Goal: Find contact information: Find contact information

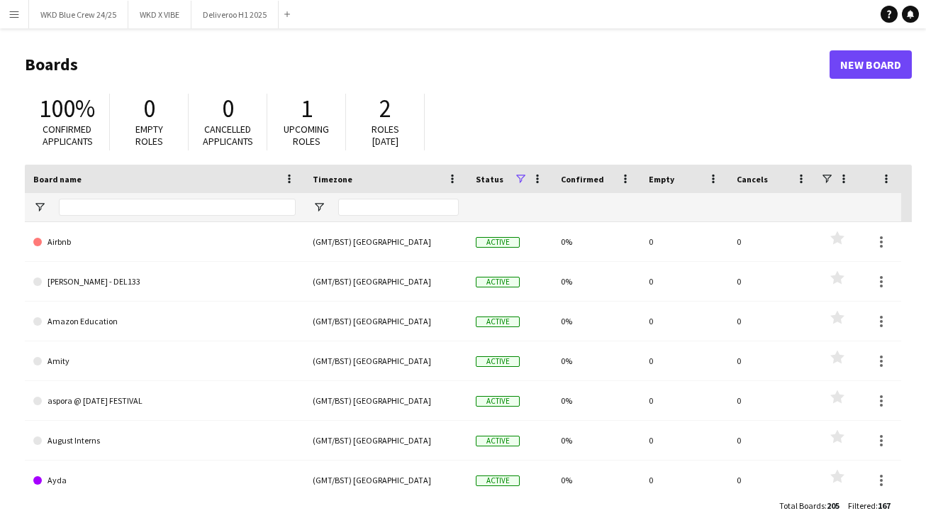
click at [15, 13] on app-icon "Menu" at bounding box center [14, 14] width 11 height 11
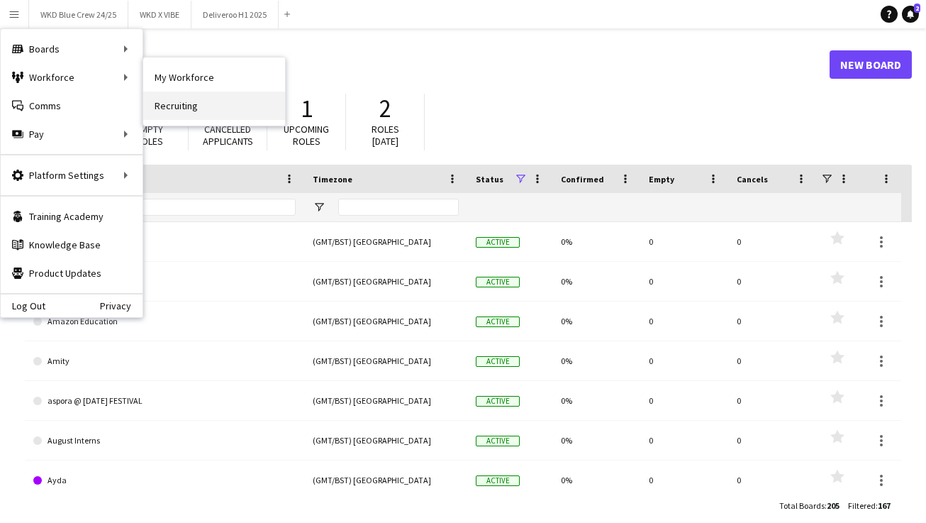
click at [202, 92] on link "Recruiting" at bounding box center [214, 105] width 142 height 28
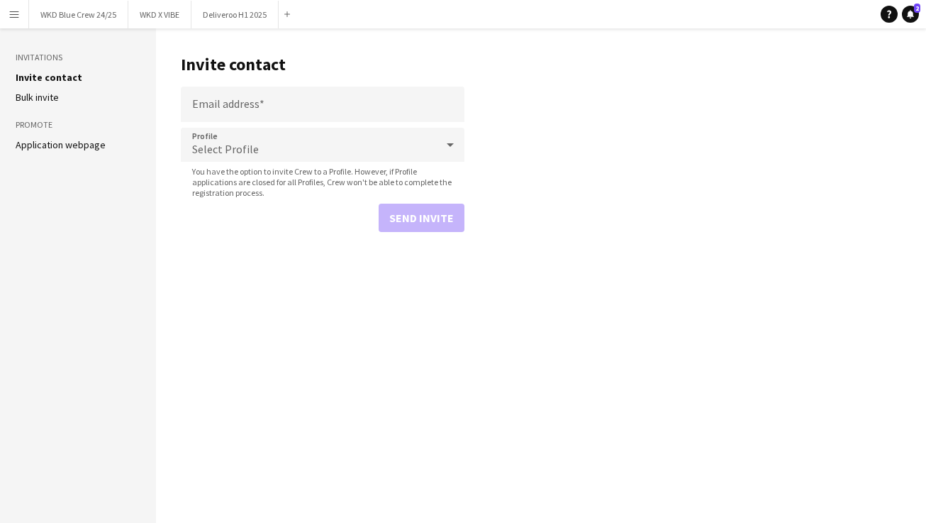
click at [9, 12] on app-icon "Menu" at bounding box center [14, 14] width 11 height 11
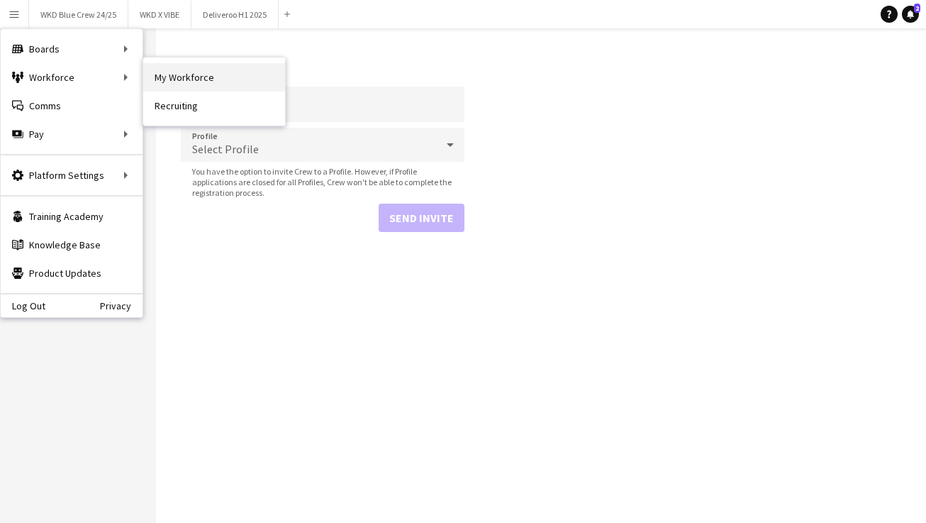
click at [197, 65] on link "My Workforce" at bounding box center [214, 77] width 142 height 28
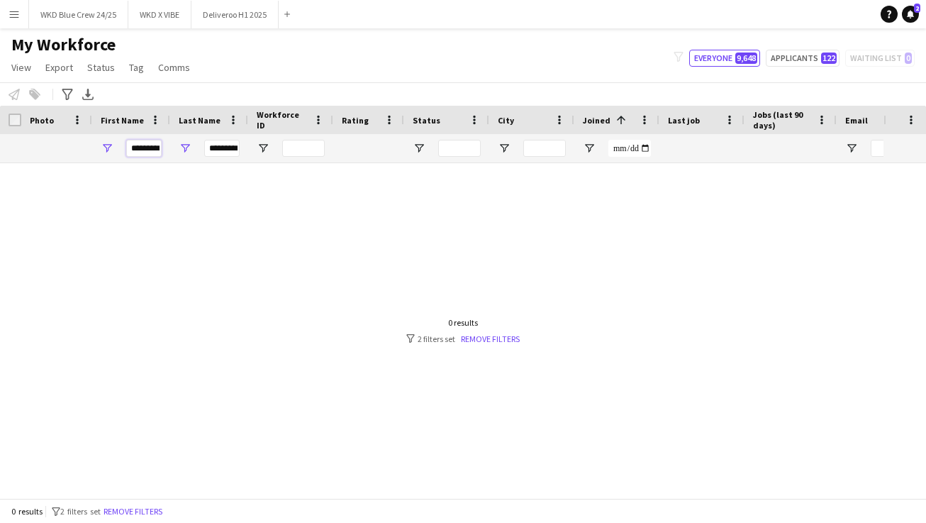
click at [142, 146] on input "*********" at bounding box center [143, 148] width 35 height 17
type input "****"
click at [227, 149] on input "*******" at bounding box center [221, 148] width 35 height 17
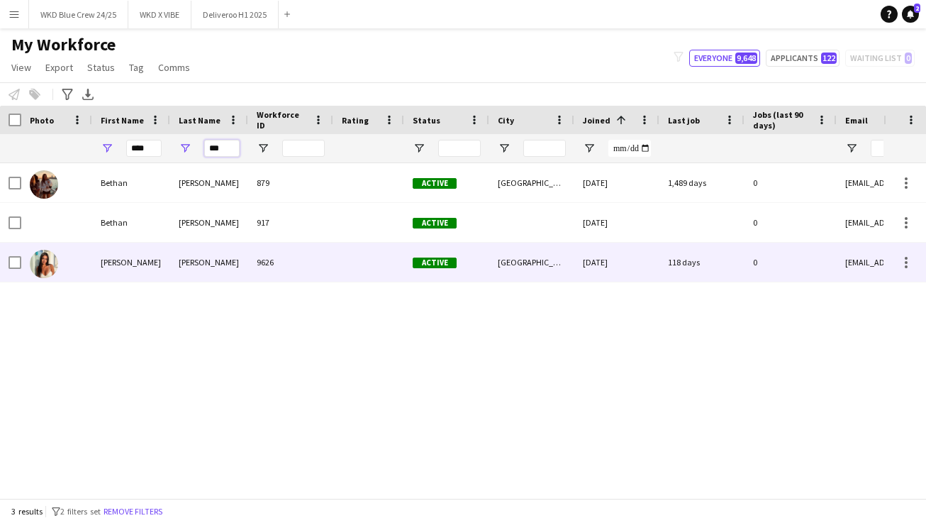
type input "***"
click at [182, 255] on div "[PERSON_NAME]" at bounding box center [209, 262] width 78 height 39
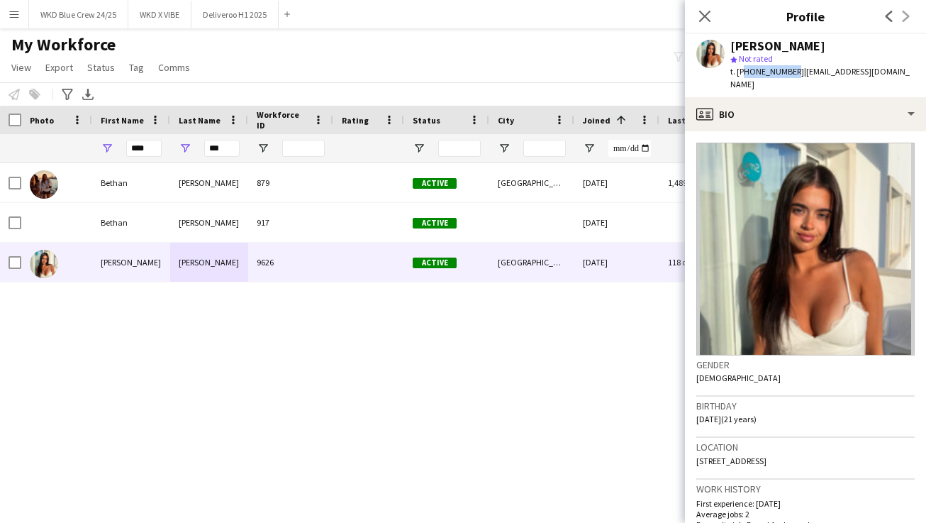
drag, startPoint x: 790, startPoint y: 69, endPoint x: 740, endPoint y: 67, distance: 49.7
click at [740, 68] on span "t. [PHONE_NUMBER]" at bounding box center [767, 71] width 74 height 11
click at [740, 67] on span "t. [PHONE_NUMBER]" at bounding box center [767, 71] width 74 height 11
drag, startPoint x: 736, startPoint y: 70, endPoint x: 791, endPoint y: 72, distance: 54.6
click at [791, 72] on span "t. [PHONE_NUMBER]" at bounding box center [767, 71] width 74 height 11
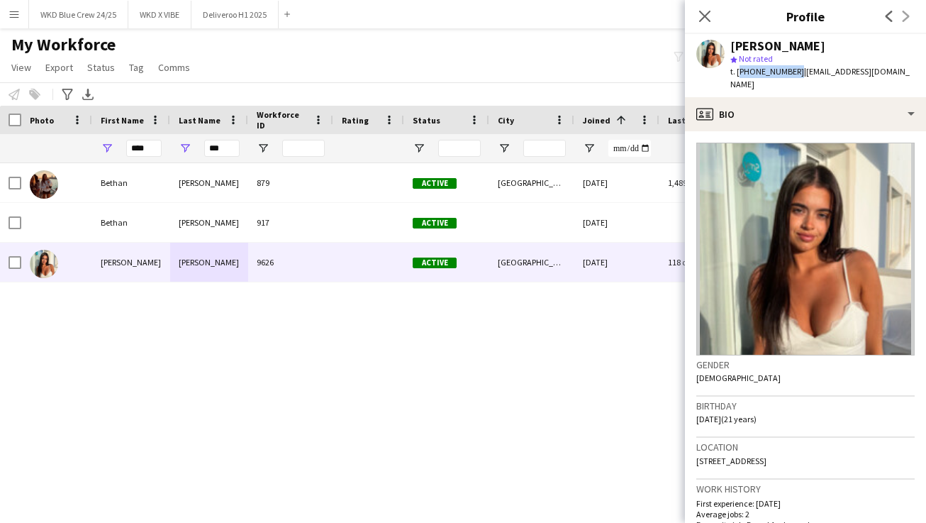
copy span "[PHONE_NUMBER]"
click at [792, 68] on span "t. [PHONE_NUMBER]" at bounding box center [767, 71] width 74 height 11
drag, startPoint x: 792, startPoint y: 68, endPoint x: 730, endPoint y: 65, distance: 61.8
click at [730, 65] on div "t. [PHONE_NUMBER] | [EMAIL_ADDRESS][DOMAIN_NAME]" at bounding box center [822, 78] width 184 height 26
click at [742, 67] on span "t. [PHONE_NUMBER]" at bounding box center [767, 71] width 74 height 11
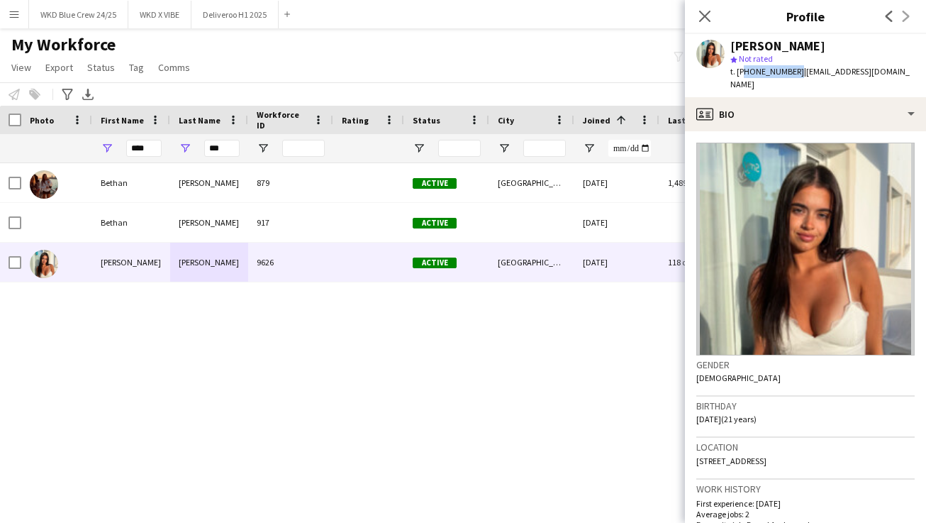
drag, startPoint x: 740, startPoint y: 69, endPoint x: 792, endPoint y: 72, distance: 52.5
click at [792, 72] on span "t. [PHONE_NUMBER]" at bounding box center [767, 71] width 74 height 11
copy span "447941662012"
click at [147, 146] on input "****" at bounding box center [143, 148] width 35 height 17
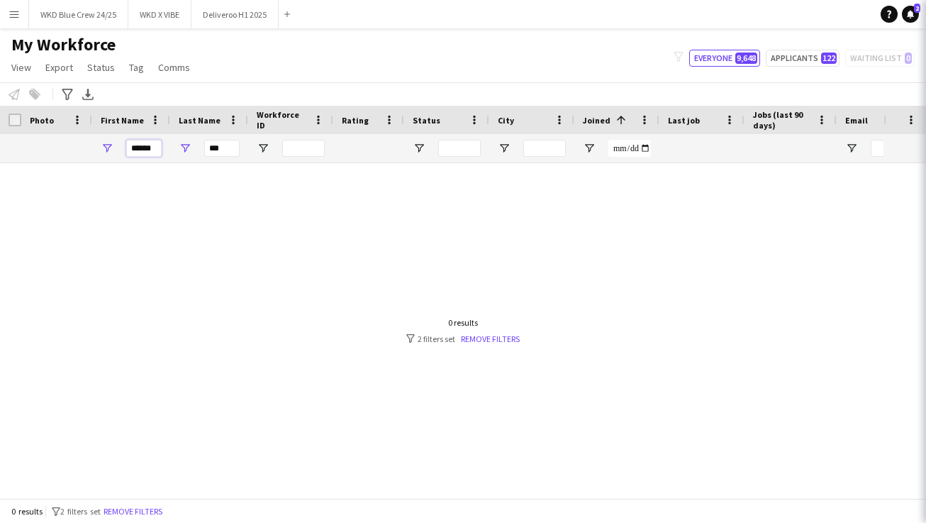
type input "******"
click at [223, 153] on input "***" at bounding box center [221, 148] width 35 height 17
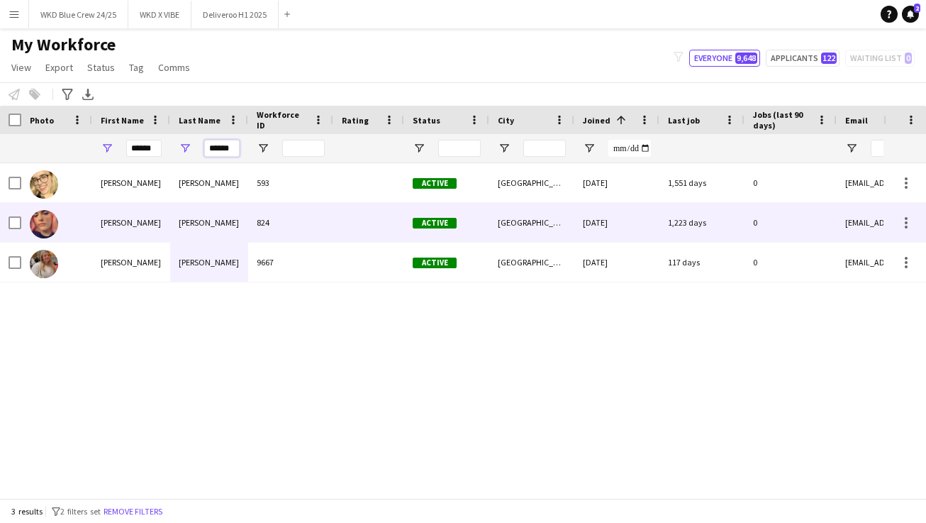
type input "******"
click at [192, 230] on div "[PERSON_NAME]" at bounding box center [209, 222] width 78 height 39
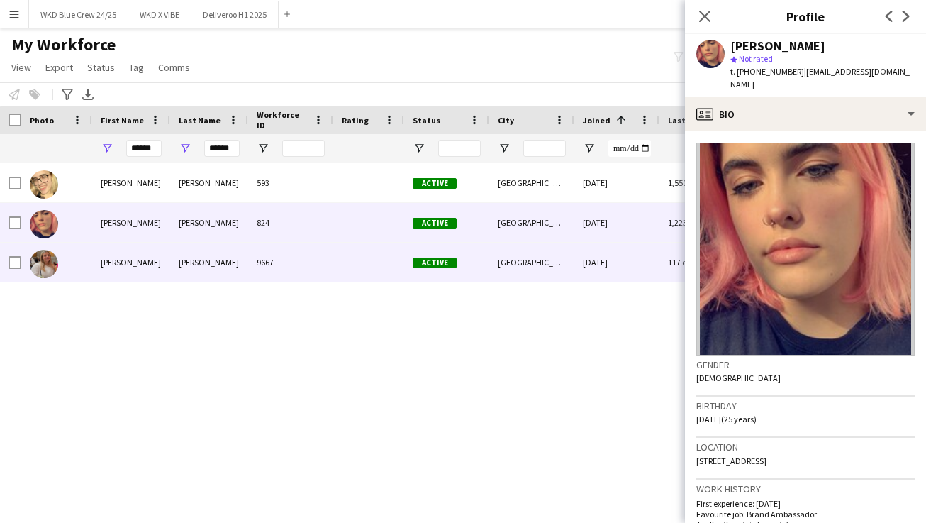
click at [191, 269] on div "[PERSON_NAME]" at bounding box center [209, 262] width 78 height 39
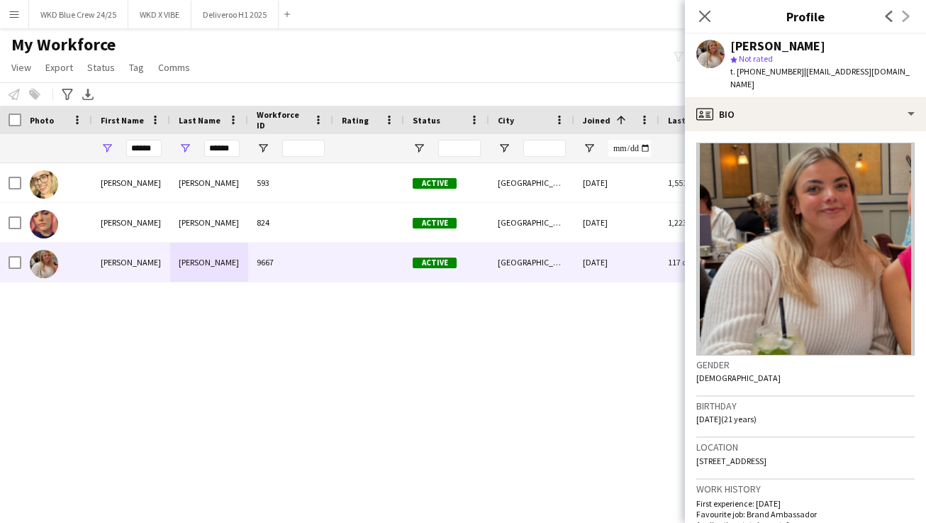
drag, startPoint x: 793, startPoint y: 72, endPoint x: 737, endPoint y: 69, distance: 56.1
click at [737, 69] on div "t. [PHONE_NUMBER] | [EMAIL_ADDRESS][DOMAIN_NAME]" at bounding box center [822, 78] width 184 height 26
copy span "[PHONE_NUMBER]"
click at [140, 145] on input "******" at bounding box center [143, 148] width 35 height 17
click at [140, 148] on input "******" at bounding box center [143, 148] width 35 height 17
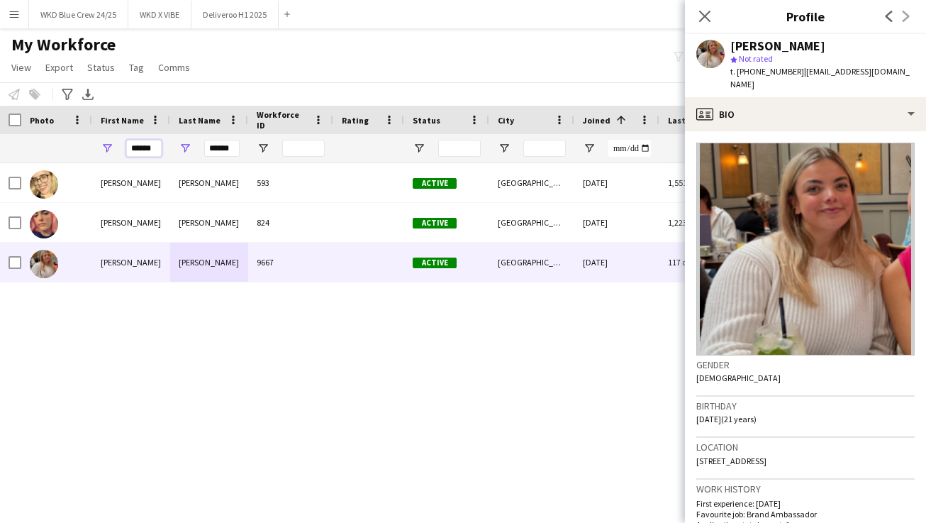
click at [140, 148] on input "******" at bounding box center [143, 148] width 35 height 17
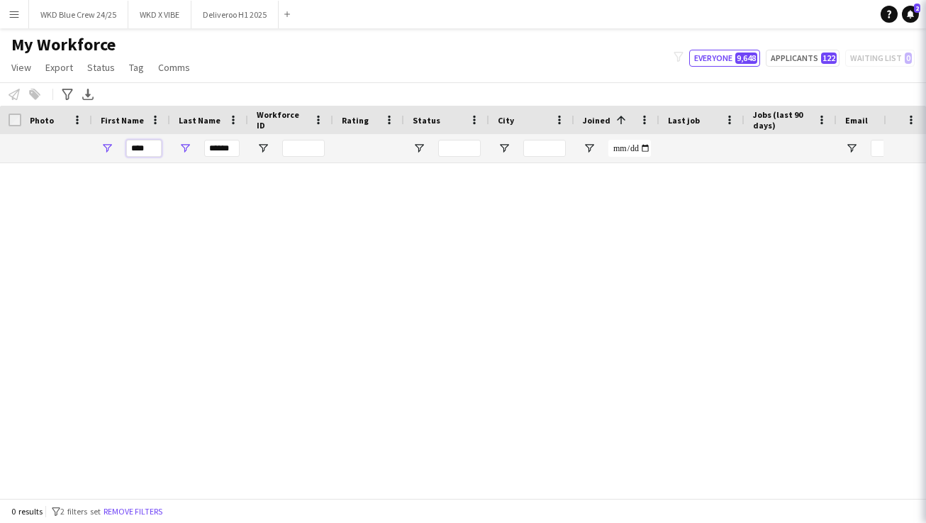
type input "****"
click at [221, 150] on input "******" at bounding box center [221, 148] width 35 height 17
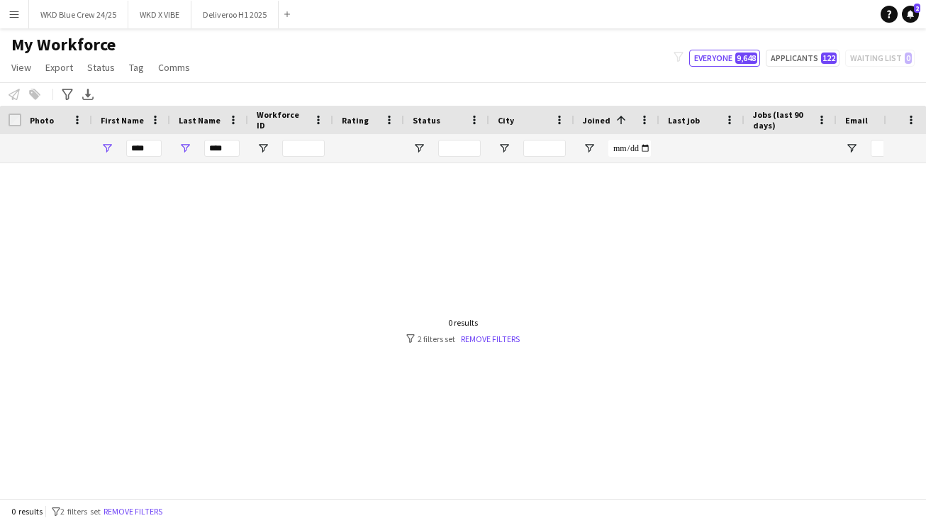
click at [258, 221] on div "9623" at bounding box center [290, 222] width 85 height 39
click at [223, 150] on input "****" at bounding box center [221, 148] width 35 height 17
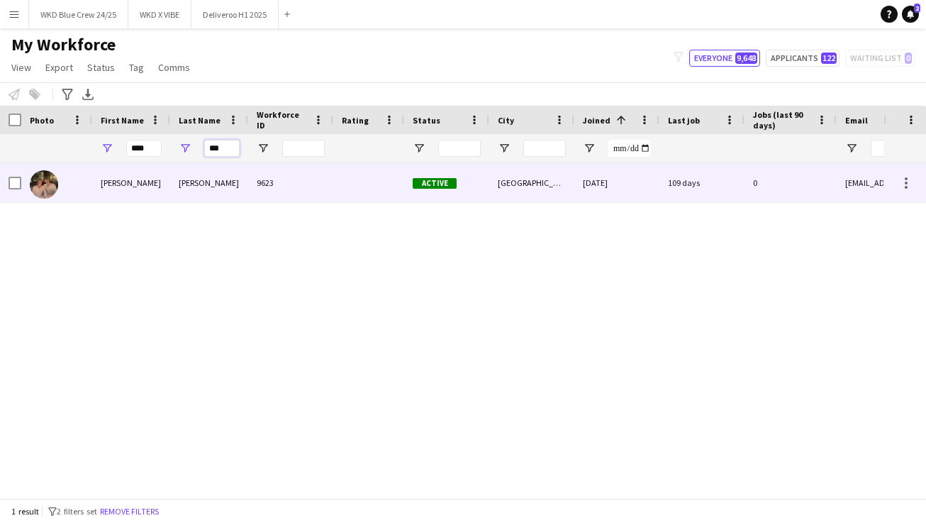
type input "***"
click at [237, 196] on div "[PERSON_NAME]" at bounding box center [209, 182] width 78 height 39
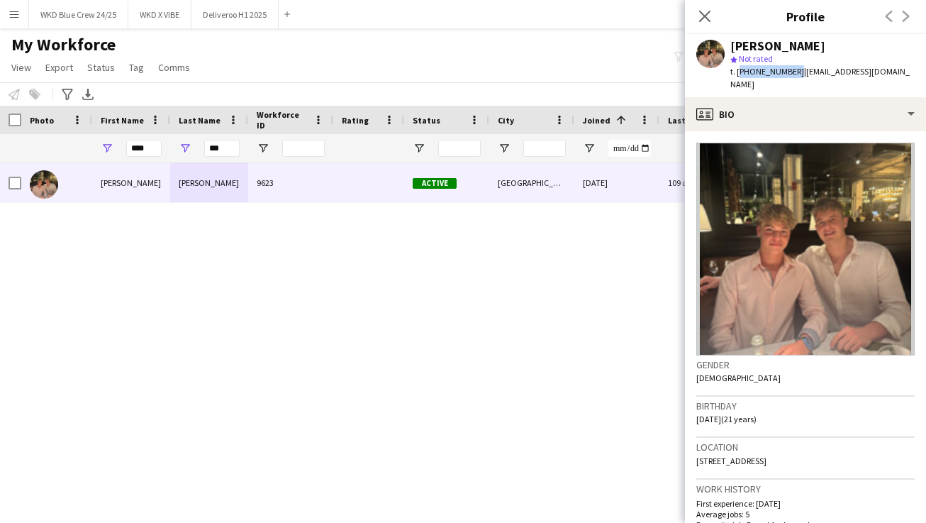
drag, startPoint x: 791, startPoint y: 69, endPoint x: 738, endPoint y: 71, distance: 52.5
click at [737, 72] on span "t. [PHONE_NUMBER]" at bounding box center [767, 71] width 74 height 11
copy span "[PHONE_NUMBER]"
click at [138, 150] on input "****" at bounding box center [143, 148] width 35 height 17
click at [137, 150] on input "****" at bounding box center [143, 148] width 35 height 17
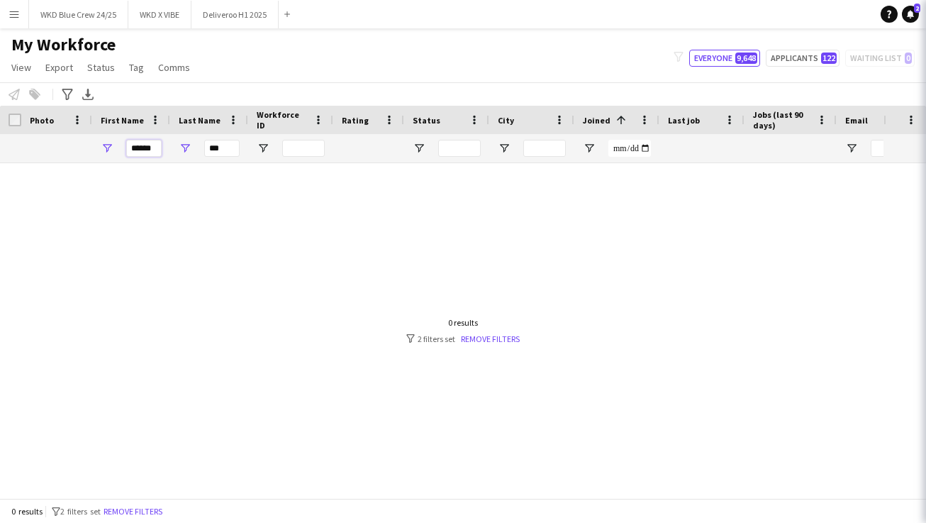
type input "******"
click at [213, 153] on input "***" at bounding box center [221, 148] width 35 height 17
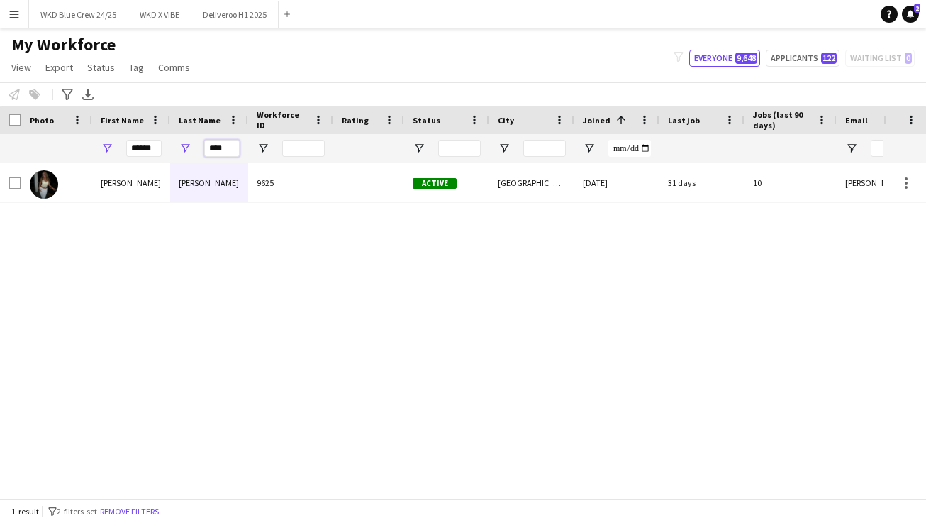
type input "****"
click at [364, 196] on div at bounding box center [368, 182] width 71 height 39
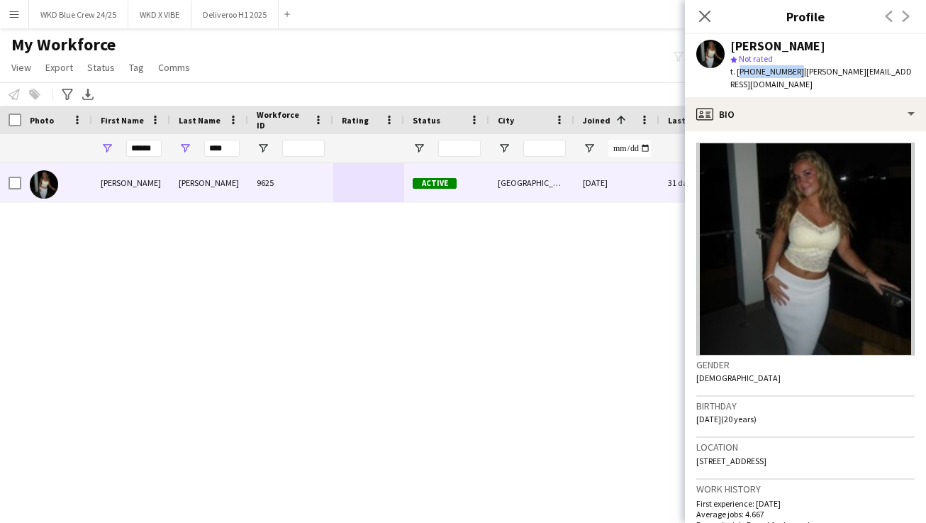
drag, startPoint x: 792, startPoint y: 72, endPoint x: 738, endPoint y: 72, distance: 53.9
click at [737, 72] on span "t. [PHONE_NUMBER]" at bounding box center [767, 71] width 74 height 11
copy span "[PHONE_NUMBER]"
click at [711, 10] on icon at bounding box center [704, 15] width 13 height 13
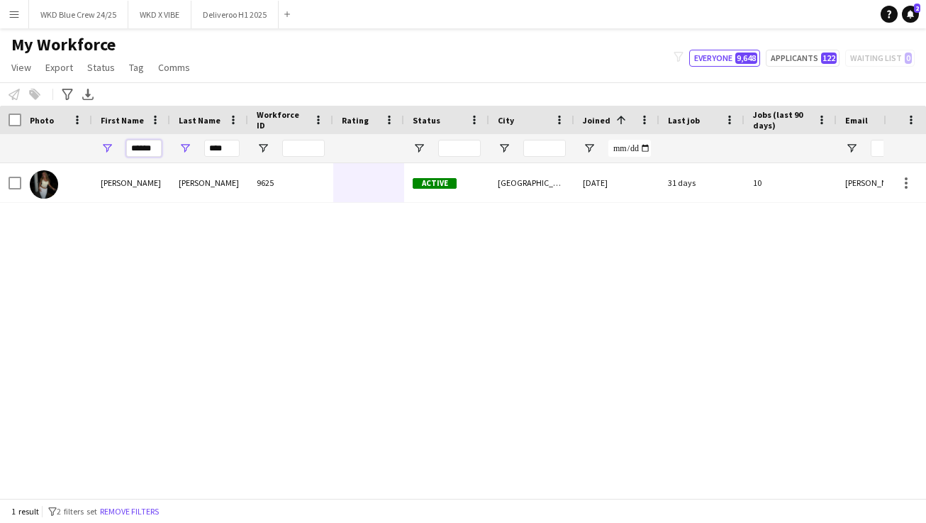
click at [148, 146] on input "******" at bounding box center [143, 148] width 35 height 17
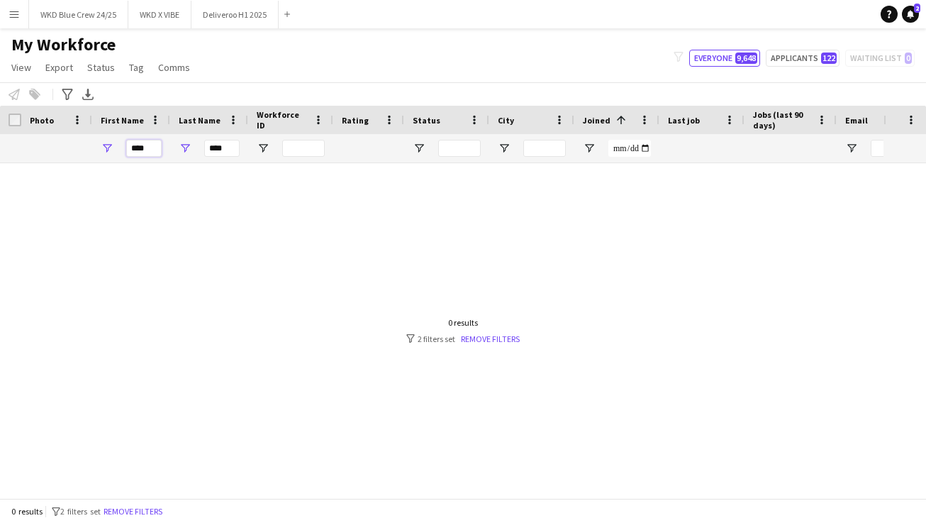
type input "****"
click at [214, 151] on input "****" at bounding box center [221, 148] width 35 height 17
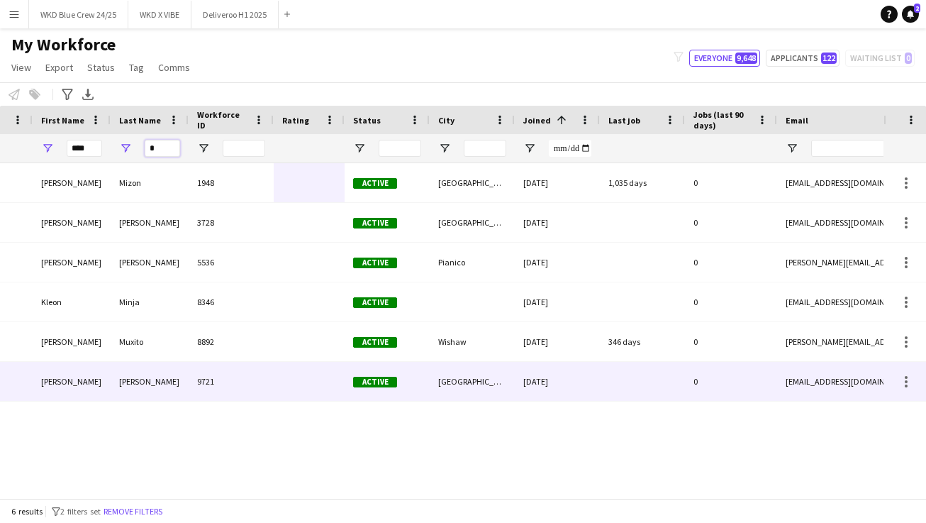
type input "*"
click at [437, 376] on div "[GEOGRAPHIC_DATA]" at bounding box center [472, 381] width 85 height 39
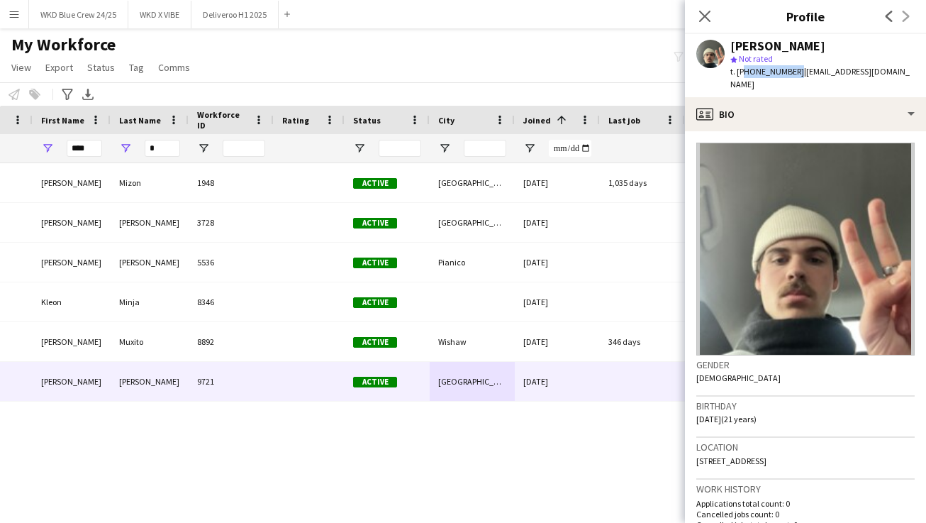
drag, startPoint x: 792, startPoint y: 72, endPoint x: 740, endPoint y: 71, distance: 52.5
click at [740, 71] on span "t. [PHONE_NUMBER]" at bounding box center [767, 71] width 74 height 11
click at [772, 67] on span "t. [PHONE_NUMBER]" at bounding box center [767, 71] width 74 height 11
drag, startPoint x: 737, startPoint y: 69, endPoint x: 790, endPoint y: 72, distance: 52.5
click at [790, 72] on span "t. [PHONE_NUMBER]" at bounding box center [767, 71] width 74 height 11
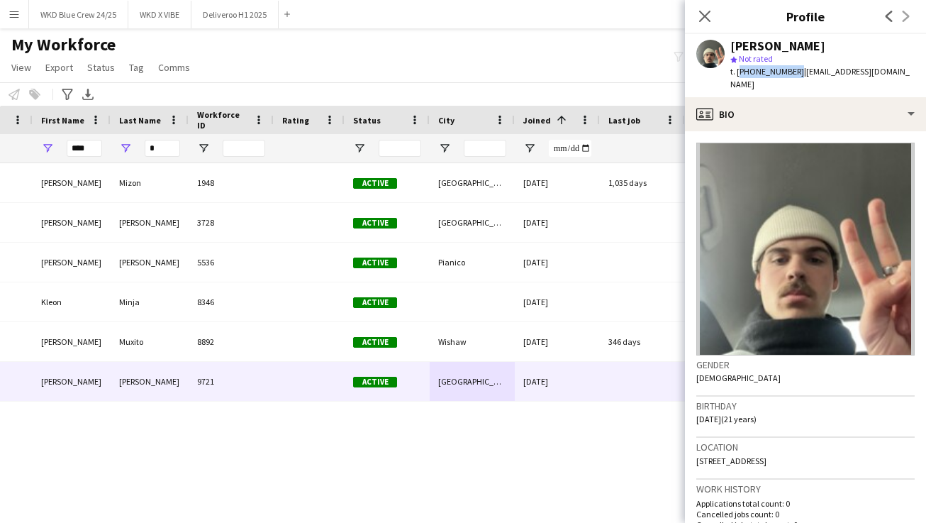
copy span "[PHONE_NUMBER]"
click at [77, 152] on input "****" at bounding box center [84, 148] width 35 height 17
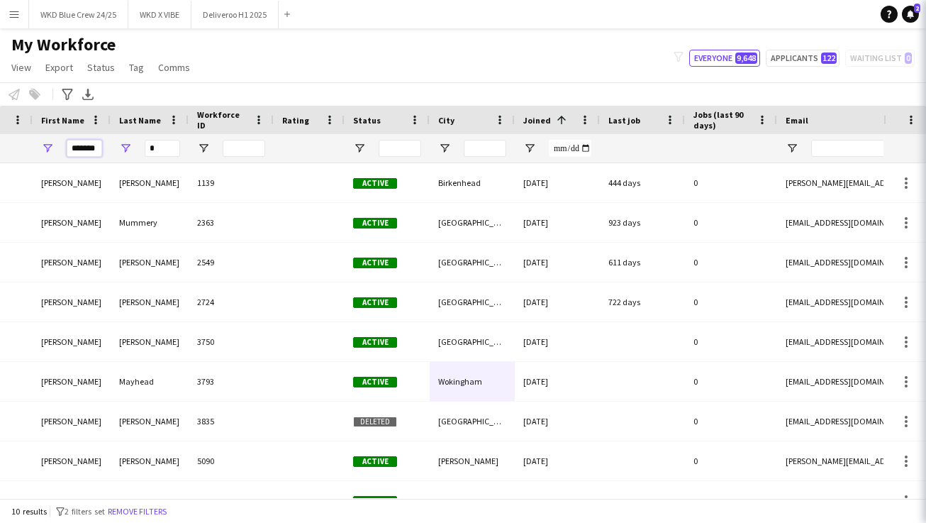
type input "*******"
click at [171, 150] on input "*" at bounding box center [162, 148] width 35 height 17
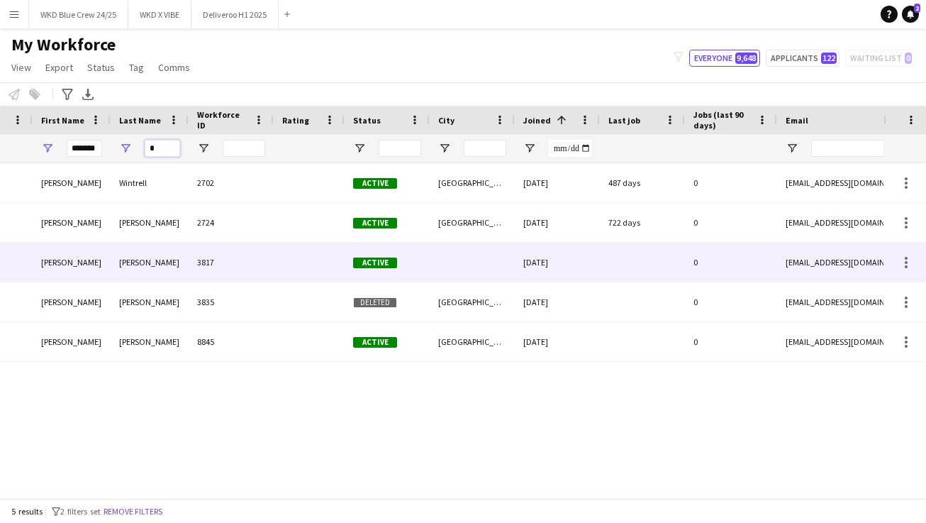
type input "*"
click at [467, 273] on div at bounding box center [472, 262] width 85 height 39
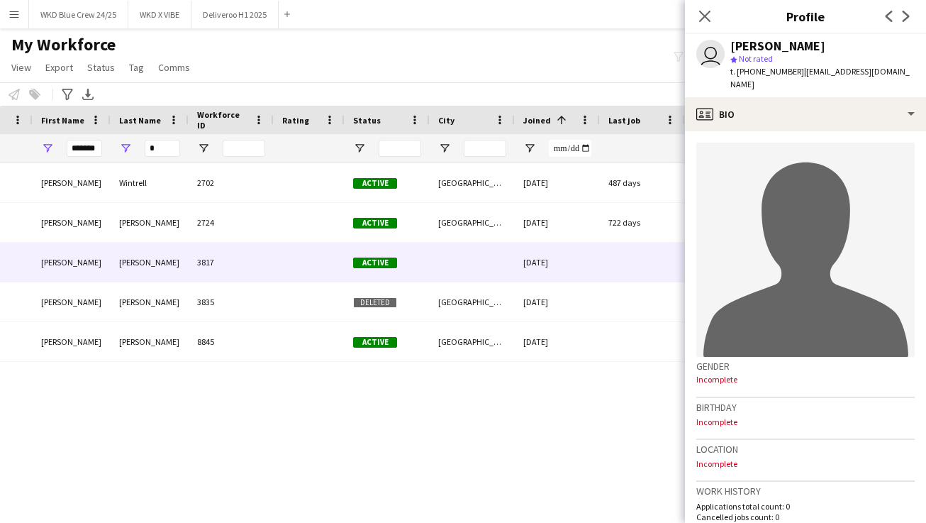
click at [728, 16] on h3 "Profile" at bounding box center [805, 16] width 241 height 18
click at [698, 17] on app-icon "Close pop-in" at bounding box center [705, 16] width 21 height 21
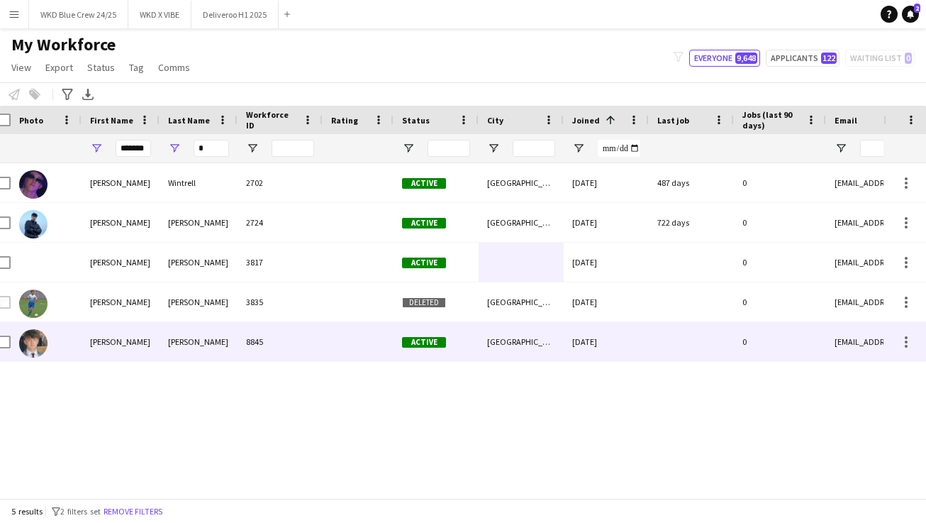
click at [594, 337] on div "[DATE]" at bounding box center [606, 341] width 85 height 39
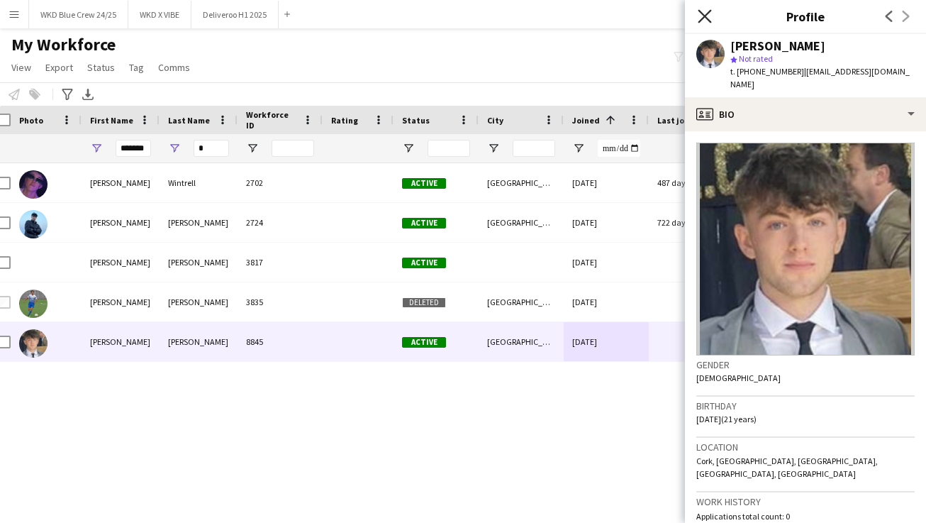
click at [706, 18] on icon at bounding box center [704, 15] width 13 height 13
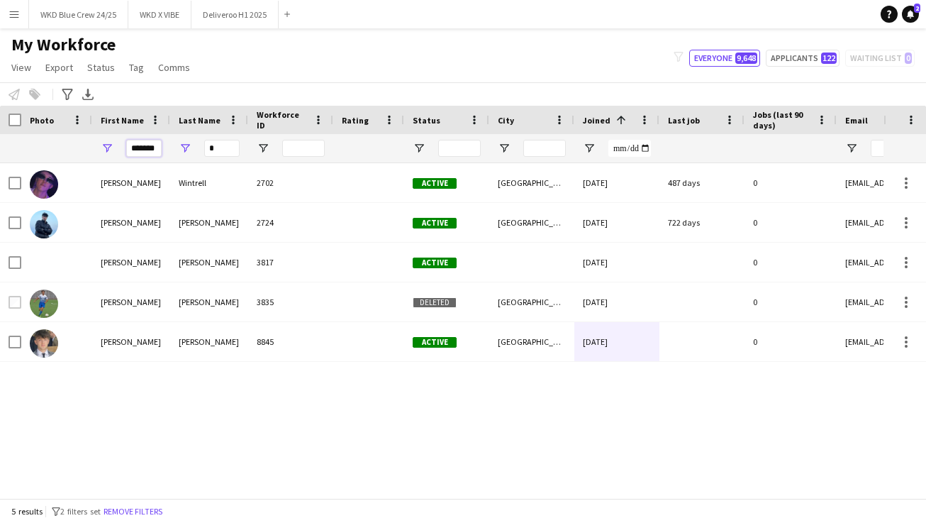
click at [151, 146] on input "*******" at bounding box center [143, 148] width 35 height 17
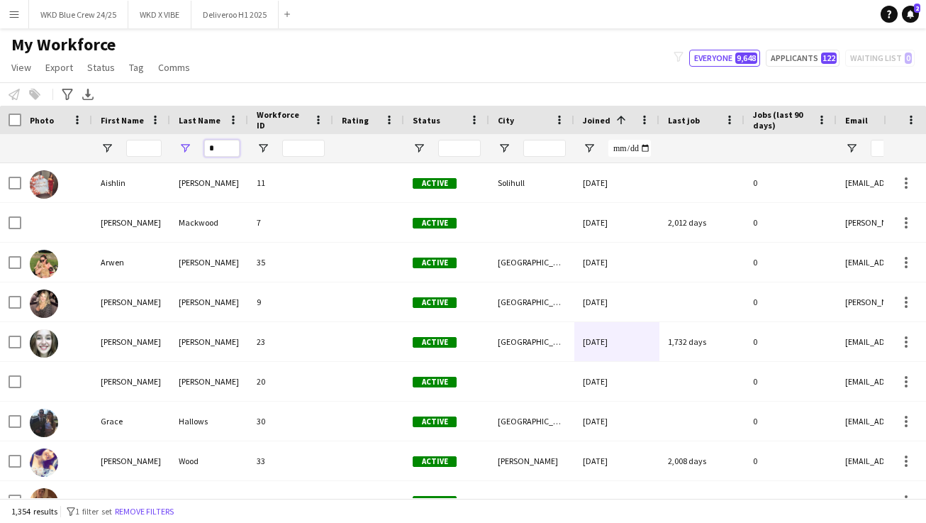
click at [228, 148] on input "*" at bounding box center [221, 148] width 35 height 17
click at [534, 146] on input "City Filter Input" at bounding box center [544, 148] width 43 height 17
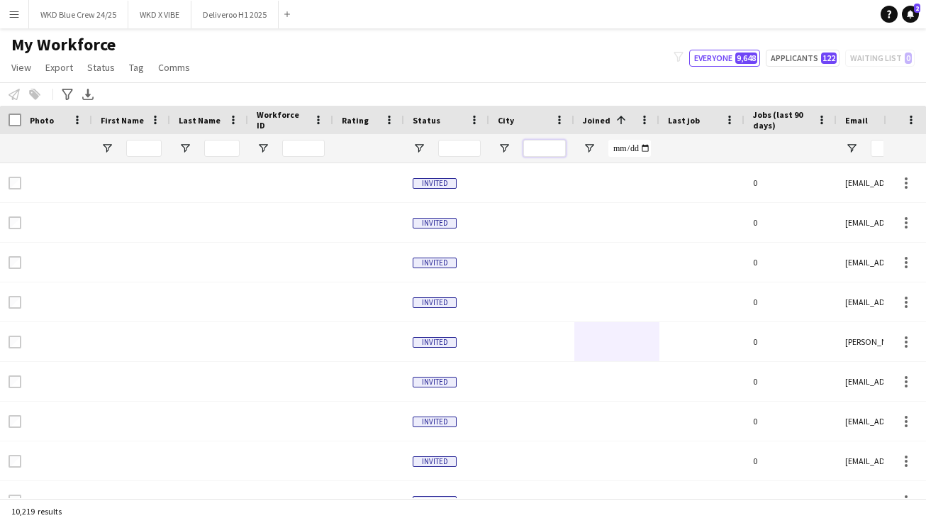
click at [534, 147] on input "City Filter Input" at bounding box center [544, 148] width 43 height 17
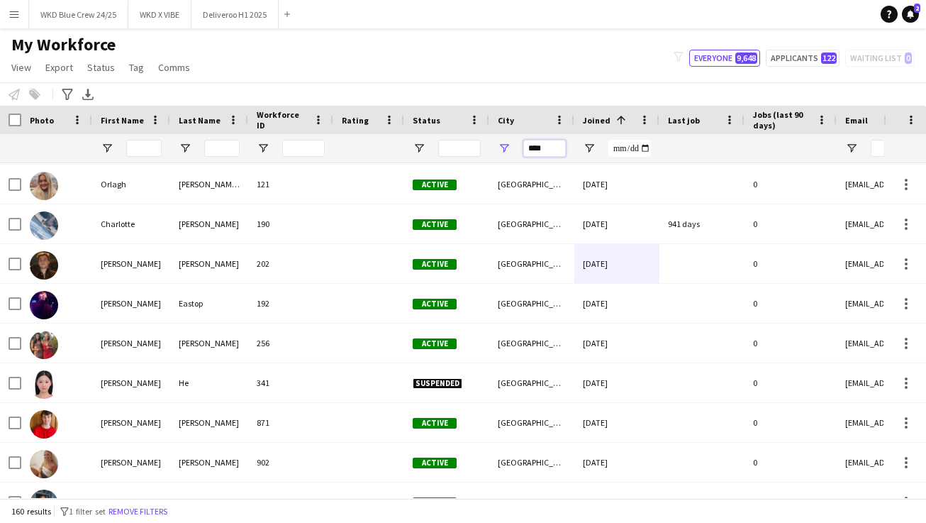
type input "****"
click at [618, 152] on input "Joined Filter Input" at bounding box center [629, 148] width 43 height 17
click at [646, 148] on input "Joined Filter Input" at bounding box center [629, 148] width 43 height 17
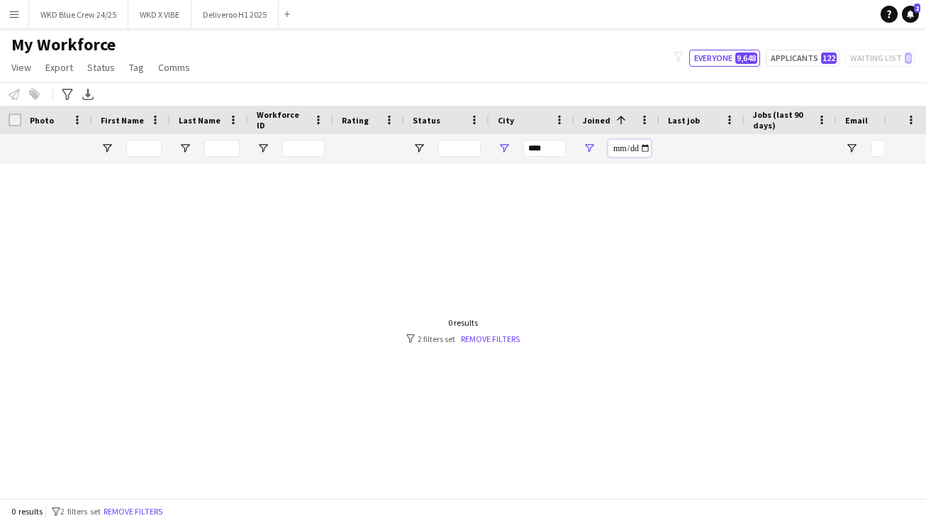
type input "**********"
click at [618, 155] on input "**********" at bounding box center [629, 148] width 43 height 17
click at [472, 343] on link "Remove filters" at bounding box center [490, 338] width 59 height 11
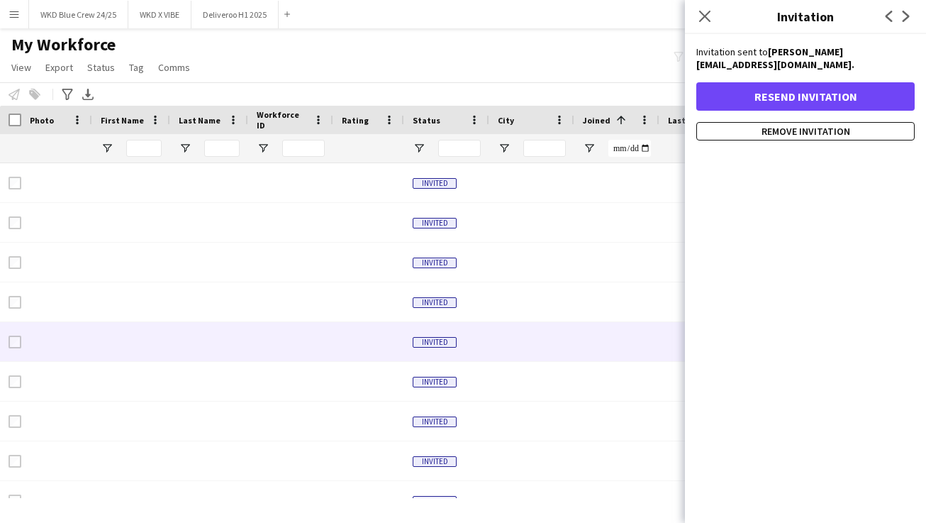
click at [708, 11] on icon "Close pop-in" at bounding box center [704, 16] width 11 height 11
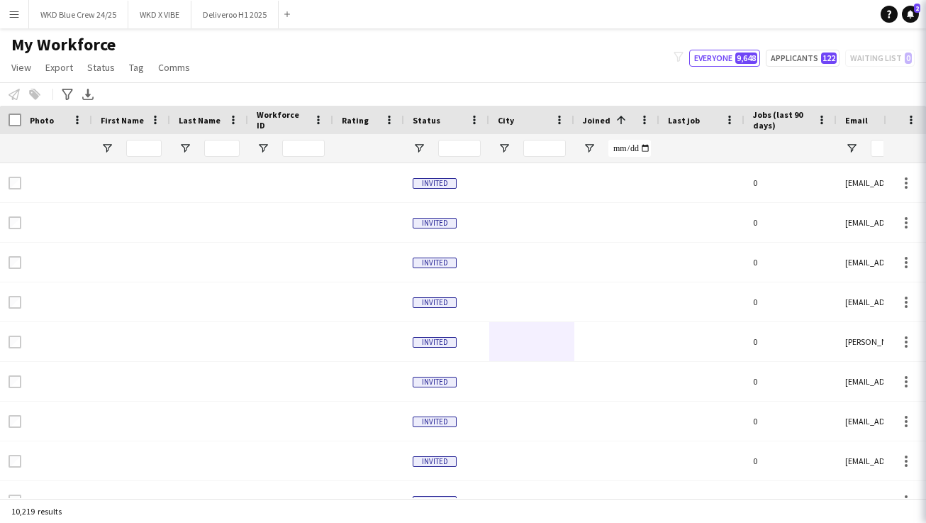
click at [702, 11] on app-navbar "Menu Boards Boards Boards All jobs Status Workforce Workforce My Workforce Recr…" at bounding box center [463, 14] width 926 height 28
click at [622, 150] on input "Joined Filter Input" at bounding box center [629, 148] width 43 height 17
click at [596, 150] on div at bounding box center [616, 148] width 85 height 28
click at [593, 150] on span "Open Filter Menu" at bounding box center [589, 148] width 13 height 13
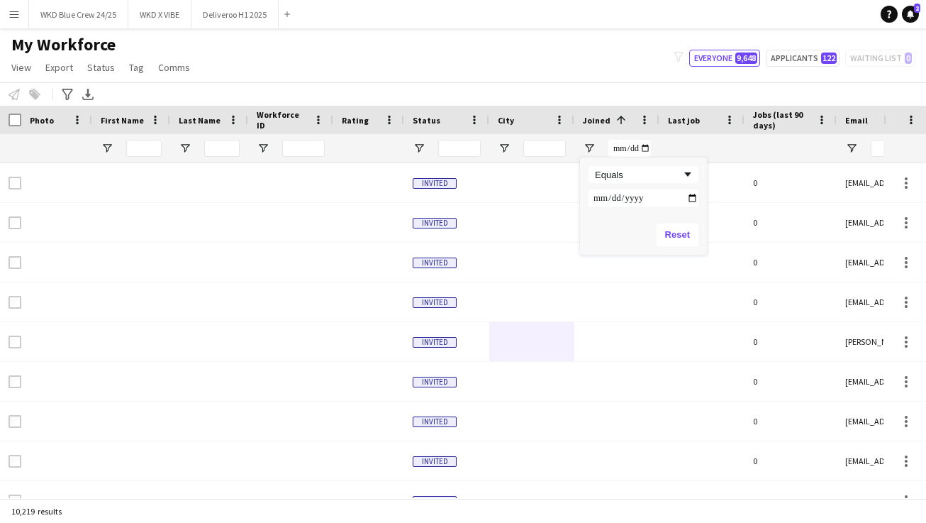
click at [600, 199] on input "Filter Value" at bounding box center [644, 197] width 110 height 17
click at [644, 199] on input "Filter Value" at bounding box center [644, 197] width 110 height 17
click at [637, 231] on div "Reset" at bounding box center [643, 235] width 127 height 40
click at [625, 281] on div at bounding box center [616, 262] width 85 height 39
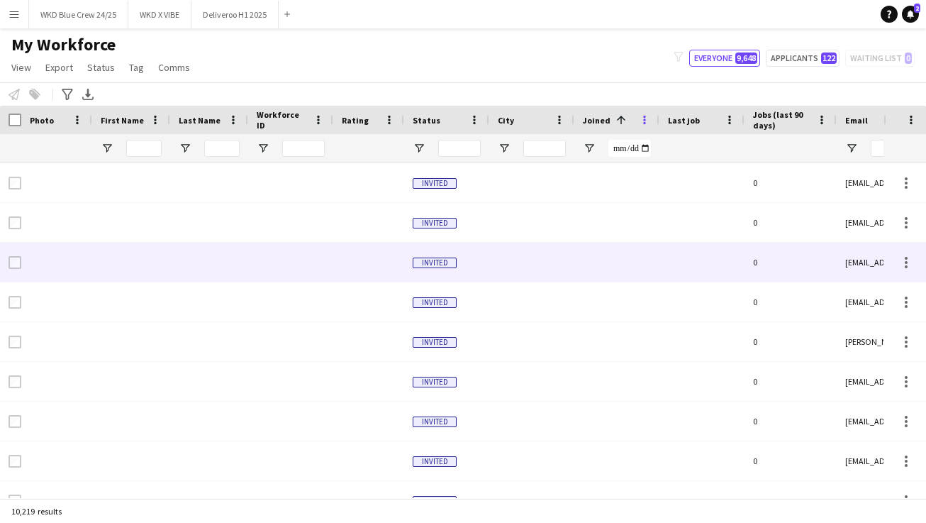
click at [644, 116] on span at bounding box center [644, 119] width 13 height 13
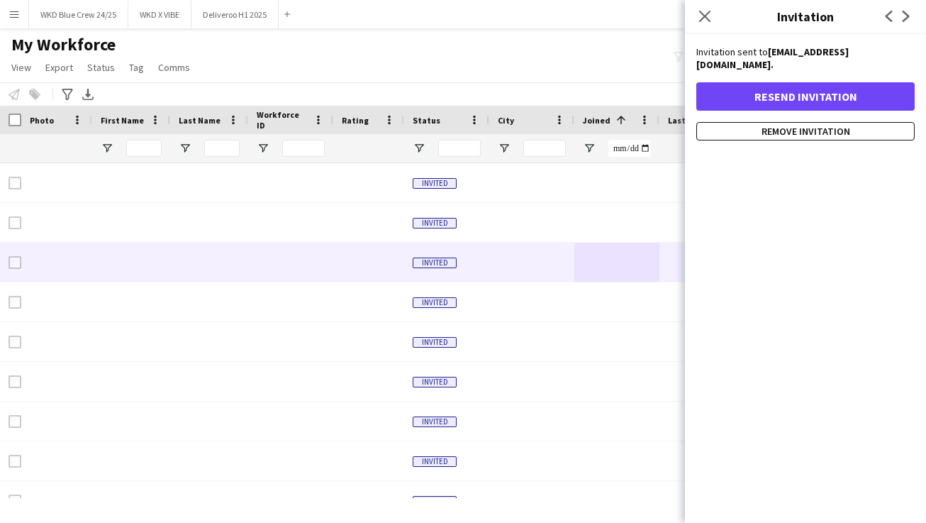
click at [611, 118] on span at bounding box center [619, 119] width 17 height 13
click at [0, 0] on span at bounding box center [0, 0] width 0 height 0
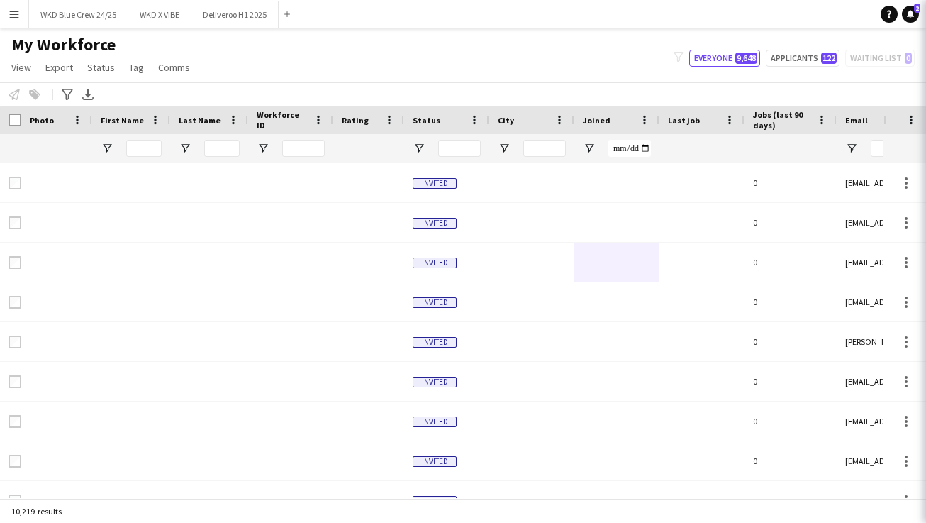
click at [623, 145] on input "Joined Filter Input" at bounding box center [629, 148] width 43 height 17
drag, startPoint x: 608, startPoint y: 116, endPoint x: 642, endPoint y: 115, distance: 33.4
click at [608, 116] on div "Joined" at bounding box center [608, 119] width 51 height 21
click at [642, 115] on span at bounding box center [644, 119] width 13 height 13
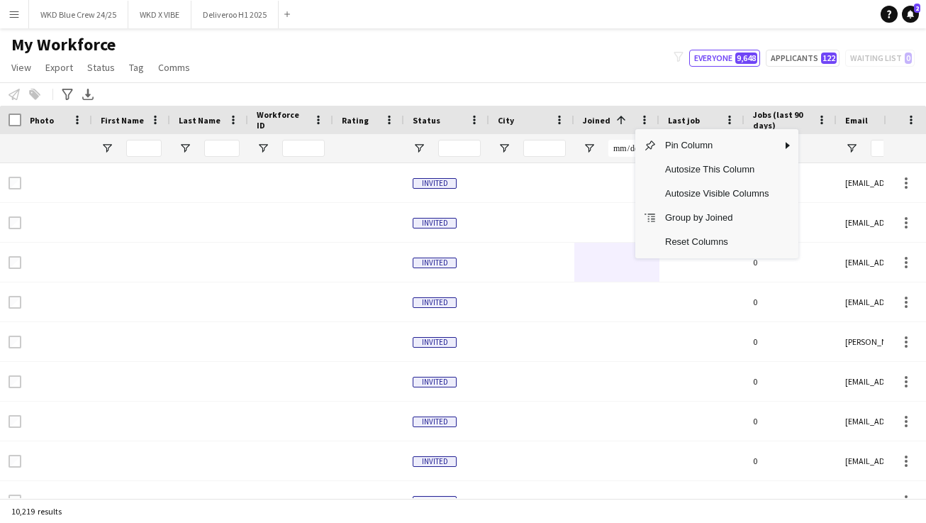
click at [603, 152] on div at bounding box center [616, 148] width 85 height 28
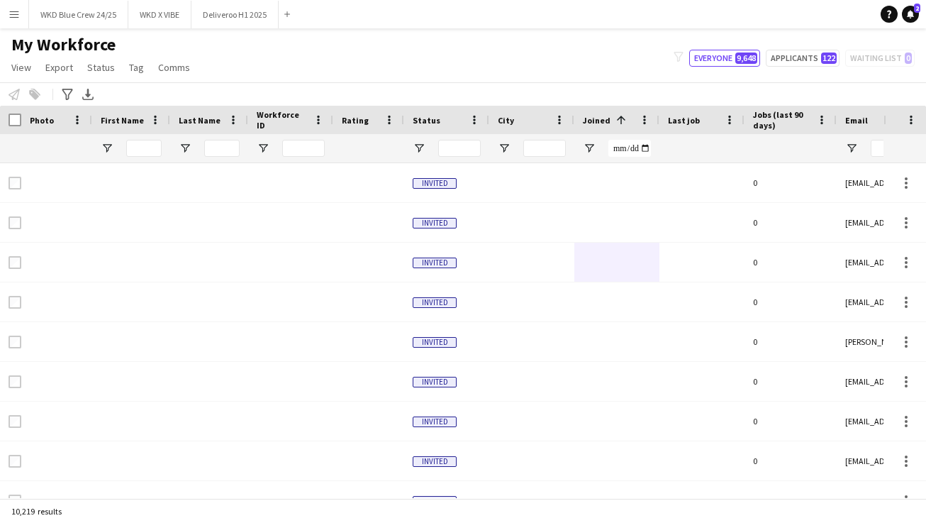
click at [599, 116] on span "Joined" at bounding box center [597, 120] width 28 height 11
click at [0, 0] on span at bounding box center [0, 0] width 0 height 0
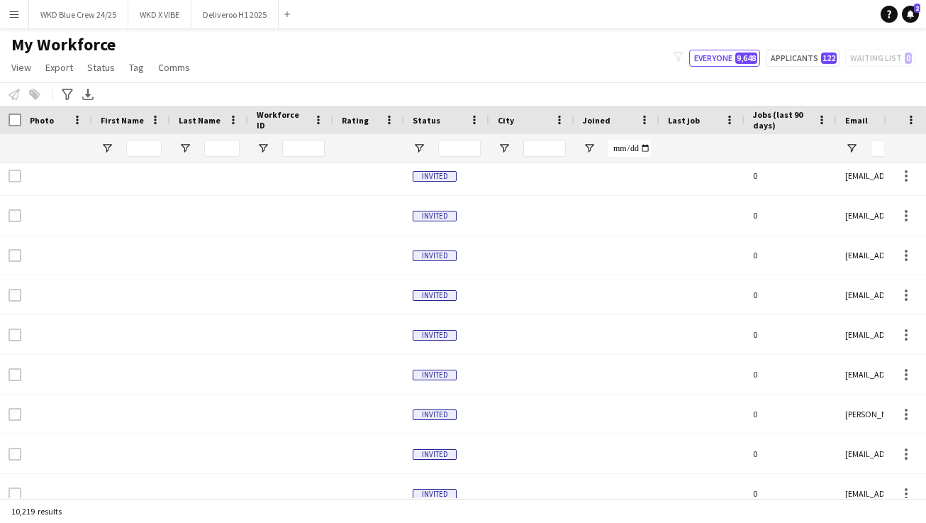
scroll to position [2322, 0]
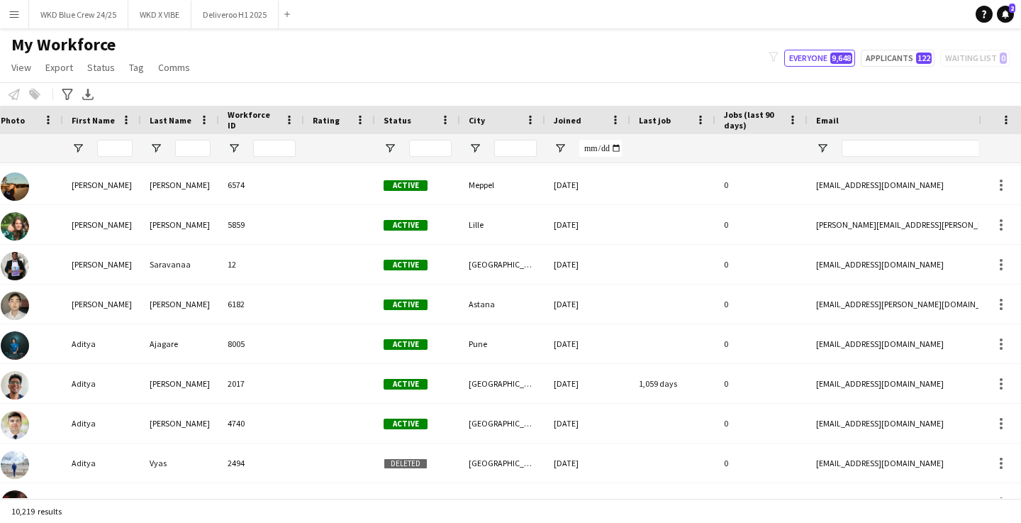
click at [595, 114] on div "Joined" at bounding box center [579, 119] width 51 height 21
click at [617, 118] on span at bounding box center [615, 119] width 13 height 13
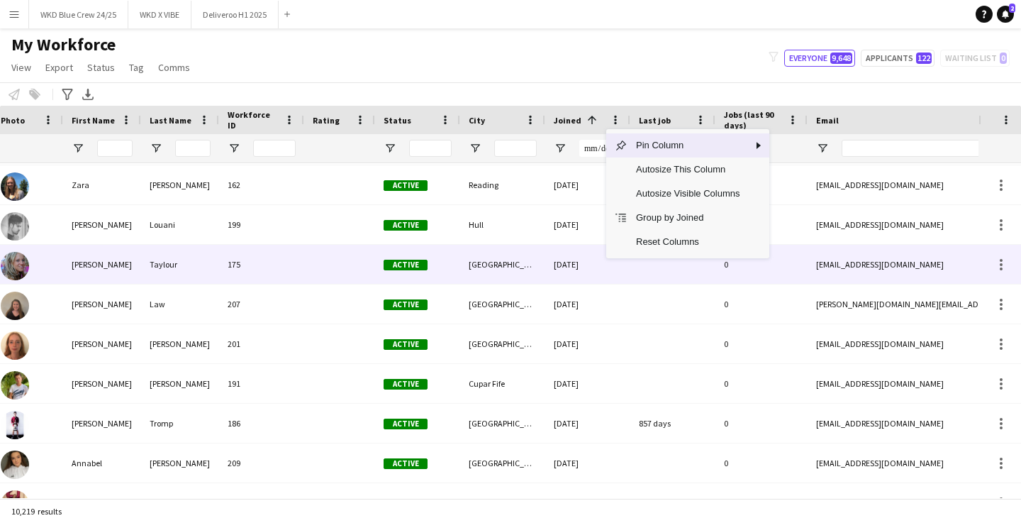
click at [566, 283] on div "[DATE]" at bounding box center [587, 264] width 85 height 39
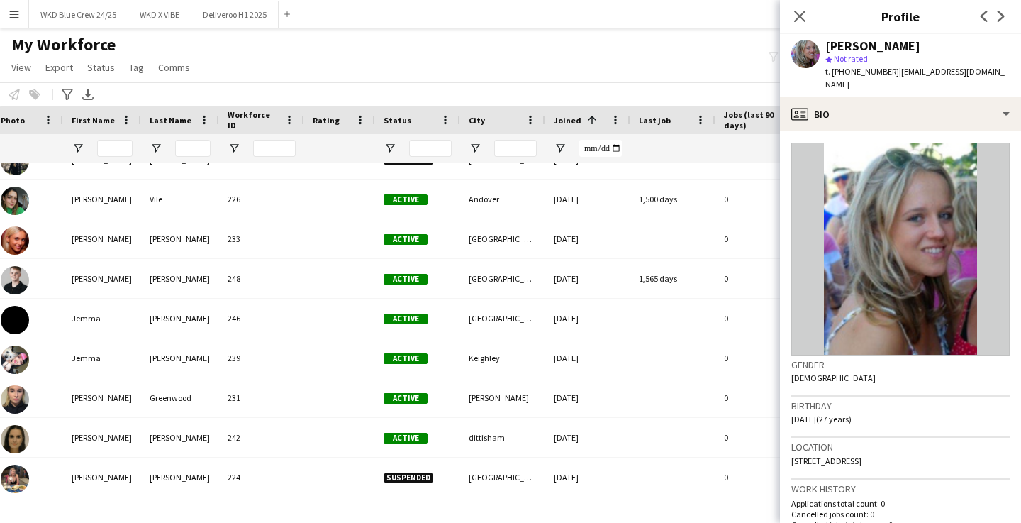
click at [583, 74] on div "My Workforce View Views Default view Deliveroo New view Update view Delete view…" at bounding box center [510, 58] width 1021 height 48
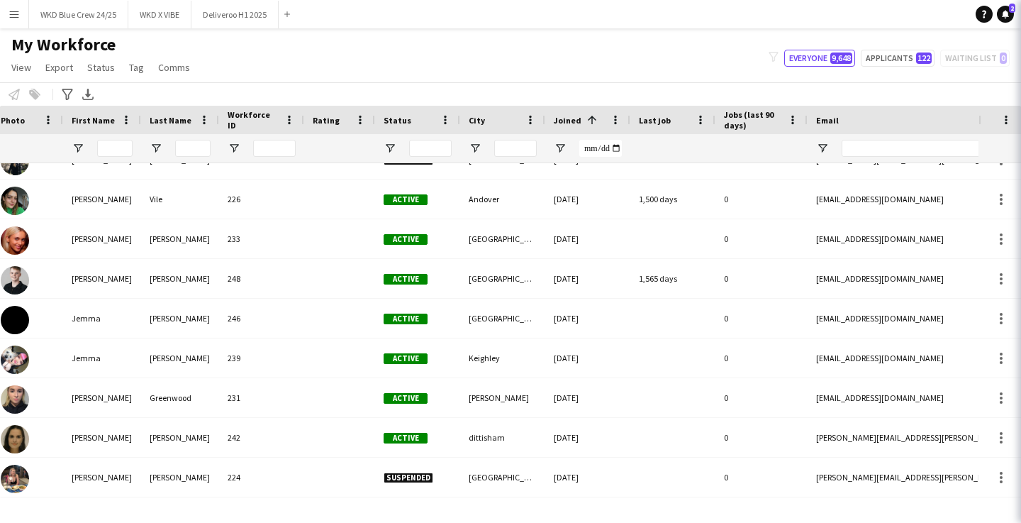
click at [925, 19] on icon "Close pop-in" at bounding box center [1040, 15] width 13 height 13
click at [590, 118] on span at bounding box center [592, 119] width 13 height 13
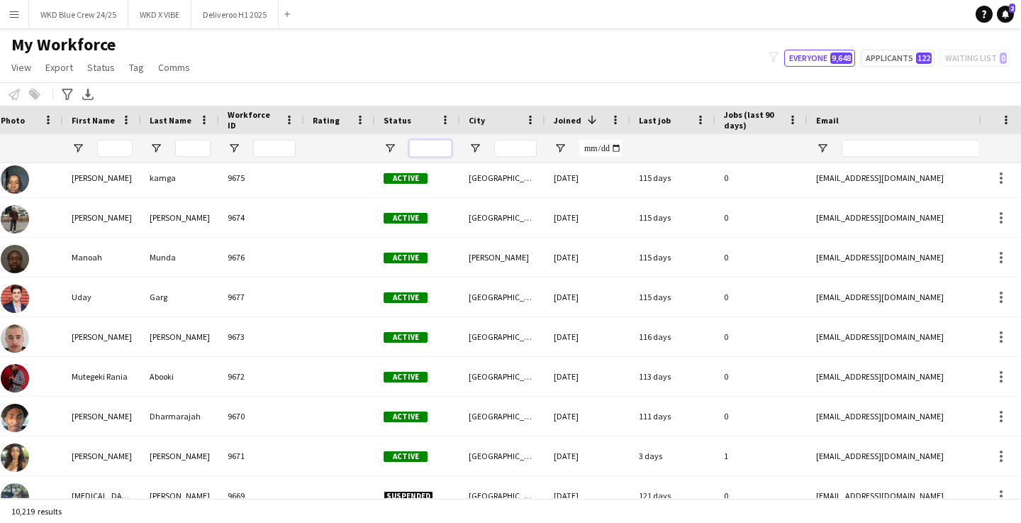
click at [419, 152] on input "Status Filter Input" at bounding box center [430, 148] width 43 height 17
click at [379, 147] on div at bounding box center [417, 148] width 85 height 28
click at [389, 148] on span "Open Filter Menu" at bounding box center [390, 148] width 13 height 13
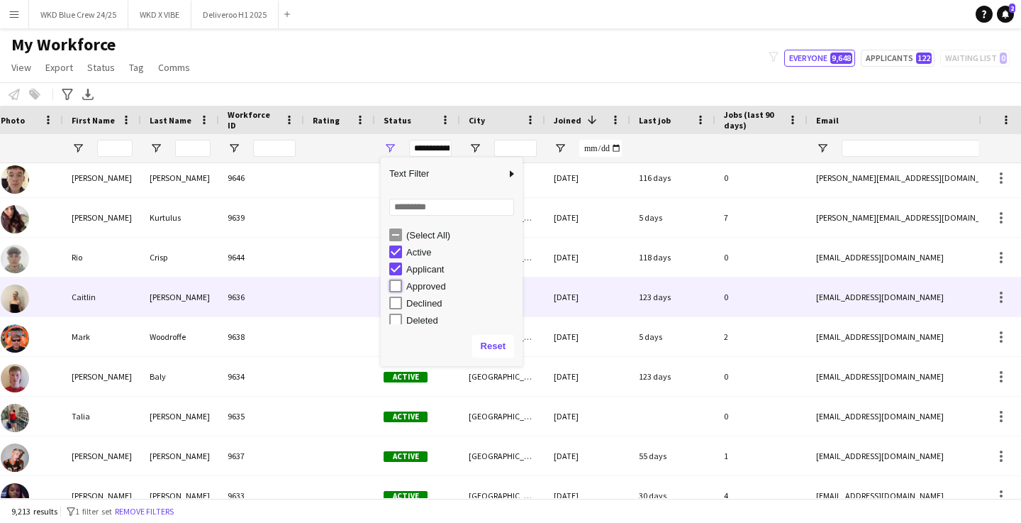
type input "**********"
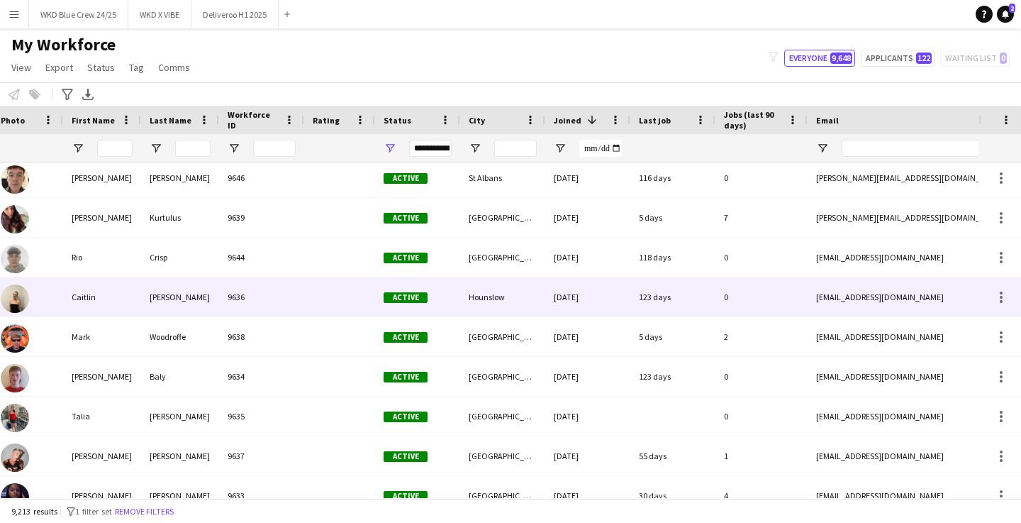
click at [646, 307] on div "123 days" at bounding box center [672, 296] width 85 height 39
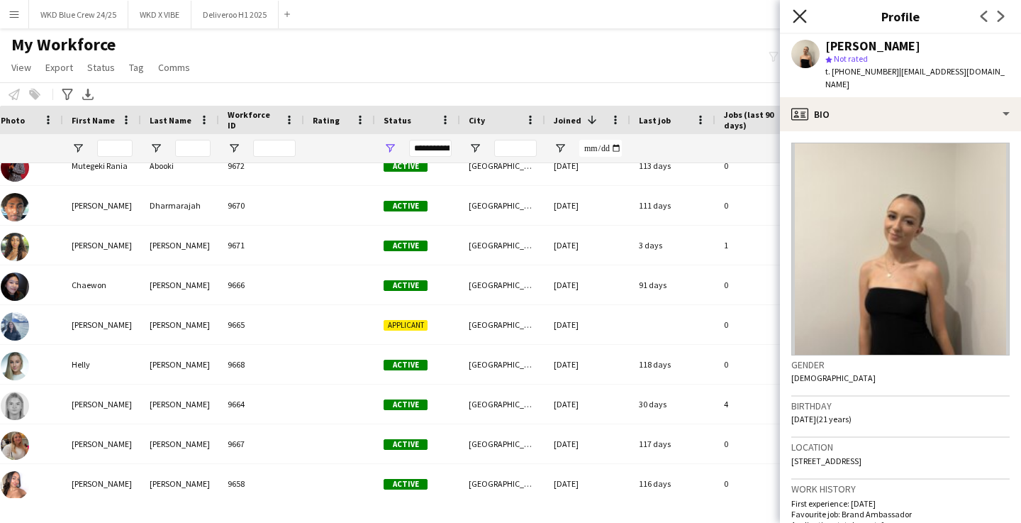
click at [804, 11] on icon at bounding box center [799, 15] width 13 height 13
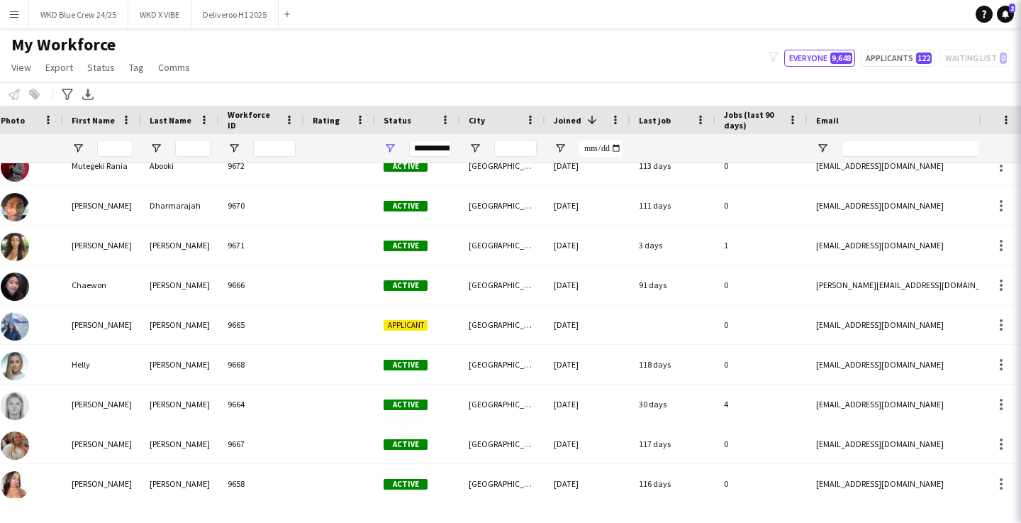
click at [925, 16] on icon "Close pop-in" at bounding box center [1040, 15] width 13 height 13
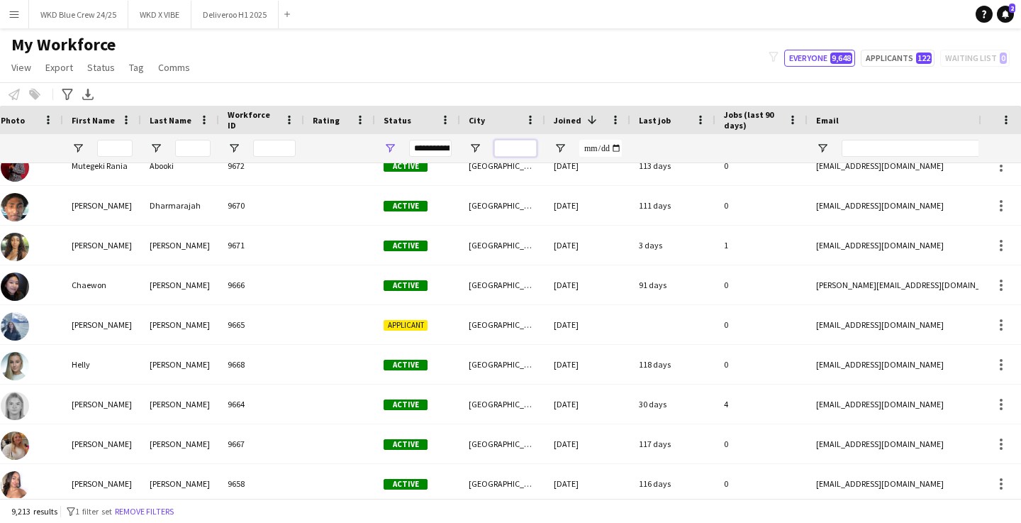
click at [511, 148] on input "City Filter Input" at bounding box center [515, 148] width 43 height 17
type input "****"
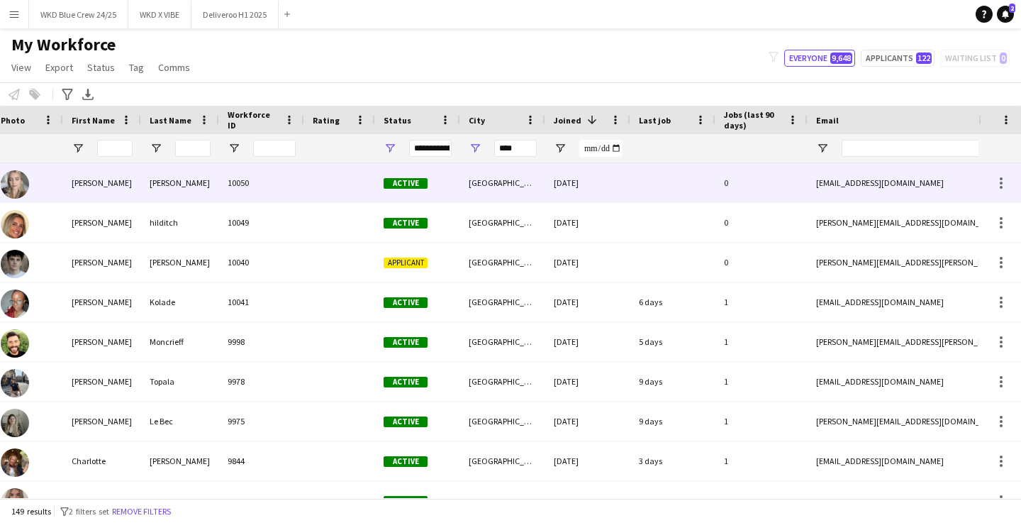
click at [530, 171] on div "[GEOGRAPHIC_DATA]" at bounding box center [502, 182] width 85 height 39
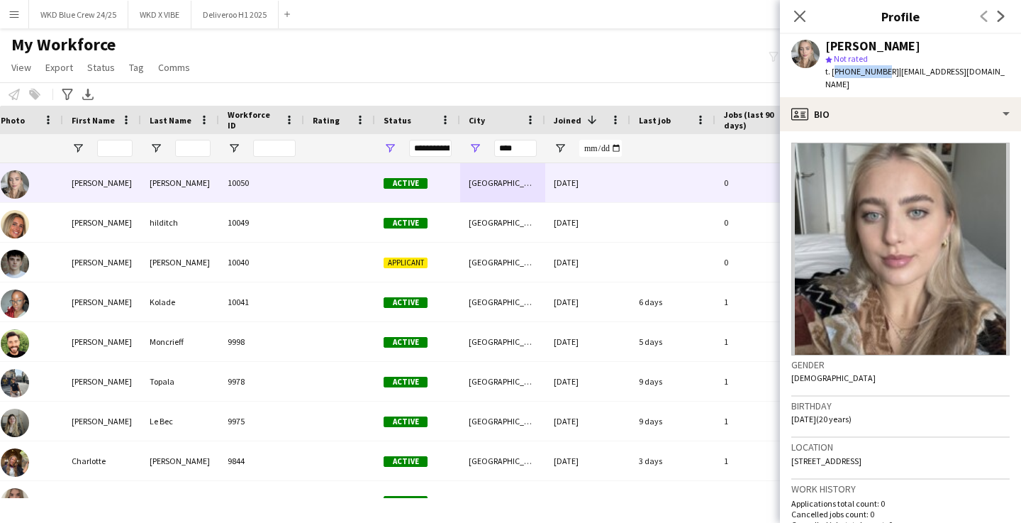
drag, startPoint x: 878, startPoint y: 69, endPoint x: 832, endPoint y: 69, distance: 45.4
click at [832, 69] on span "t. [PHONE_NUMBER]" at bounding box center [862, 71] width 74 height 11
copy span "[PHONE_NUMBER]"
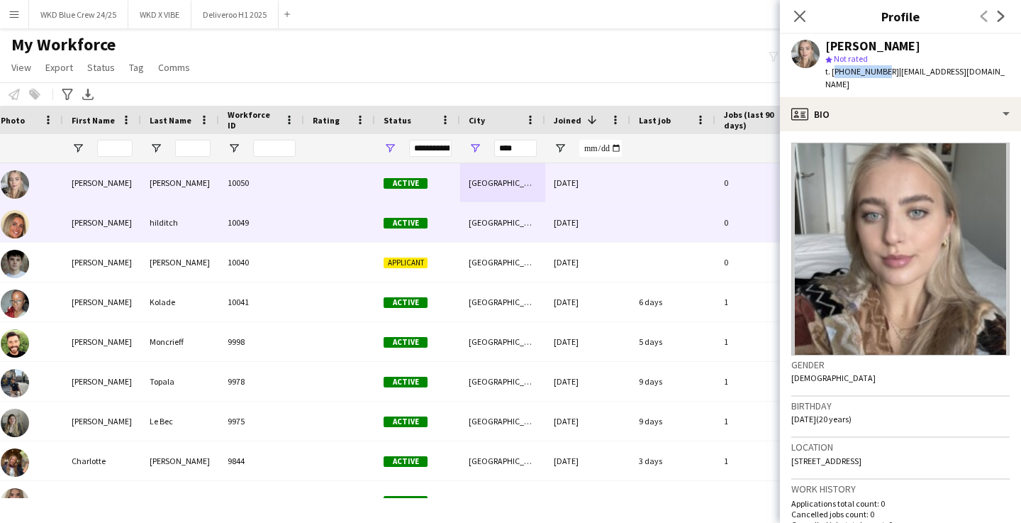
click at [202, 230] on div "hilditch" at bounding box center [180, 222] width 78 height 39
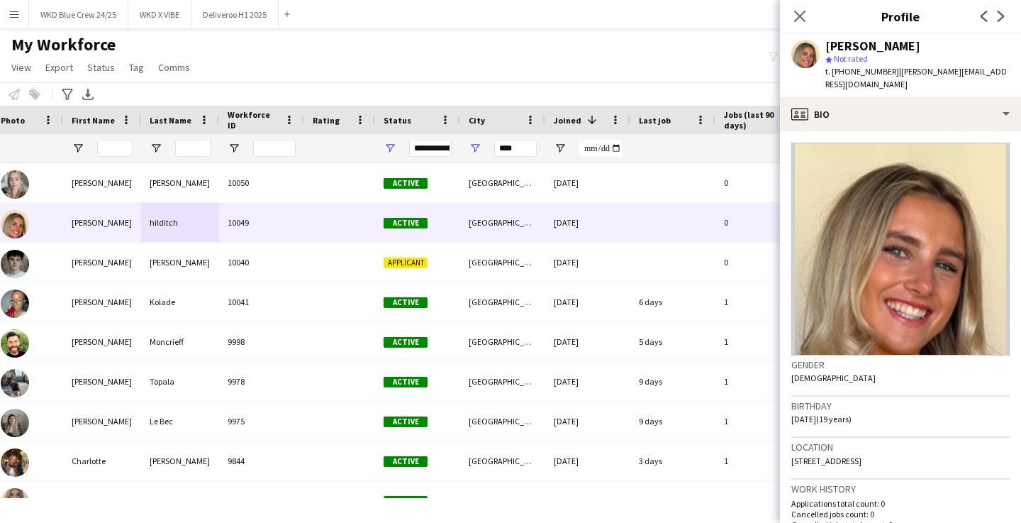
drag, startPoint x: 891, startPoint y: 72, endPoint x: 833, endPoint y: 71, distance: 58.1
click at [833, 71] on span "t. [PHONE_NUMBER]" at bounding box center [862, 71] width 74 height 11
copy span "[PHONE_NUMBER]"
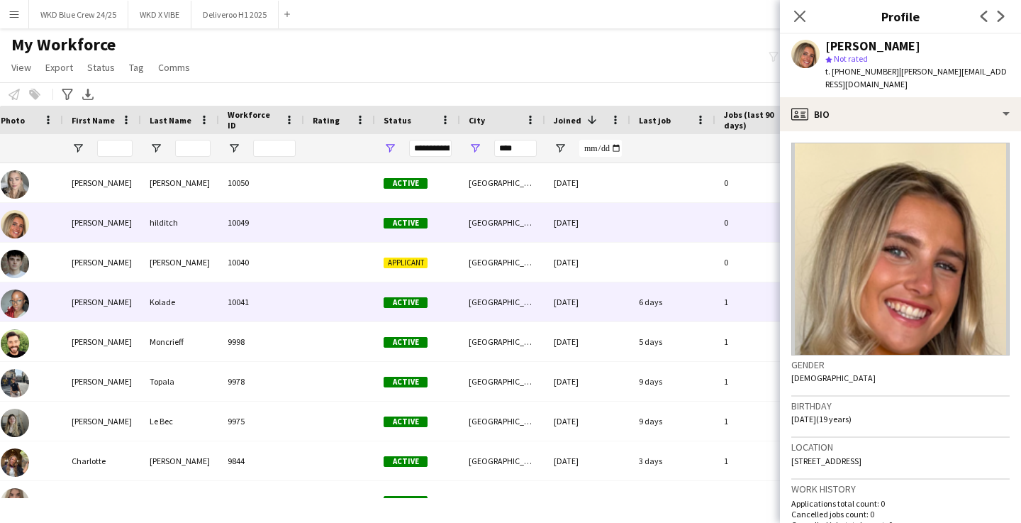
click at [186, 282] on div "Kolade" at bounding box center [180, 301] width 78 height 39
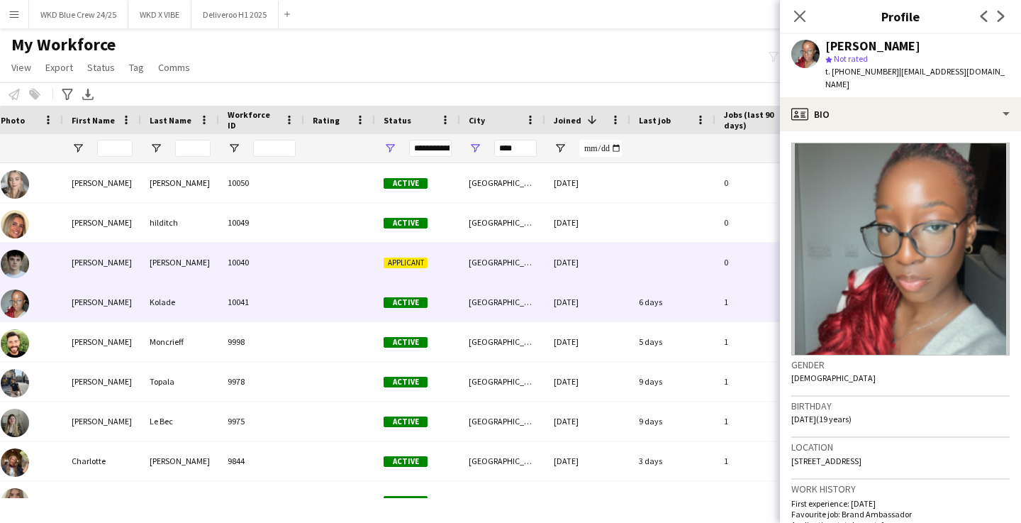
click at [189, 250] on div "[PERSON_NAME]" at bounding box center [180, 262] width 78 height 39
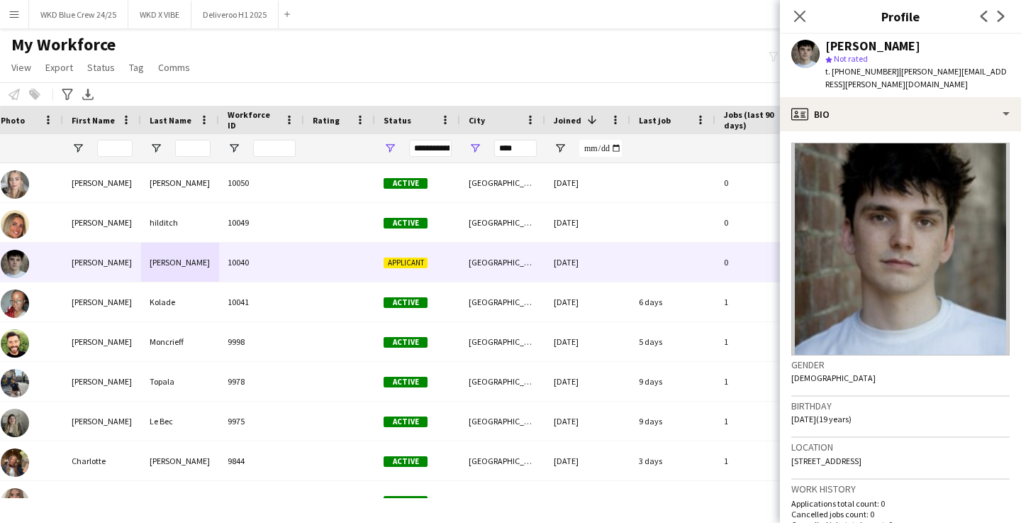
drag, startPoint x: 888, startPoint y: 70, endPoint x: 833, endPoint y: 69, distance: 55.3
click at [833, 69] on div "t. [PHONE_NUMBER] | [PERSON_NAME][EMAIL_ADDRESS][PERSON_NAME][DOMAIN_NAME]" at bounding box center [917, 78] width 184 height 26
copy span "[PHONE_NUMBER]"
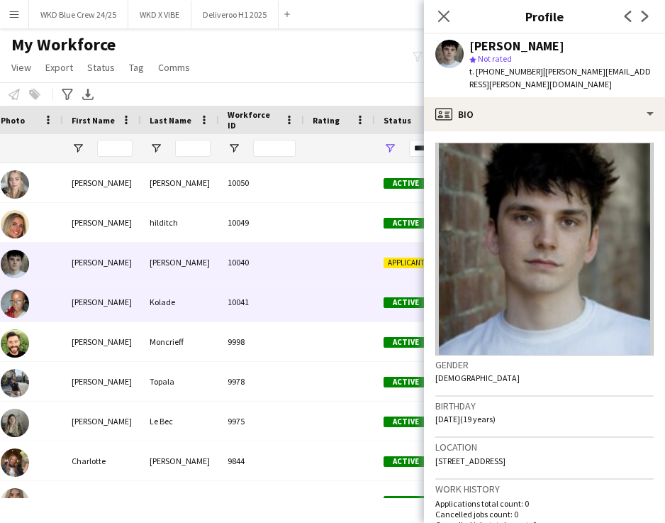
click at [162, 292] on div "Kolade" at bounding box center [180, 301] width 78 height 39
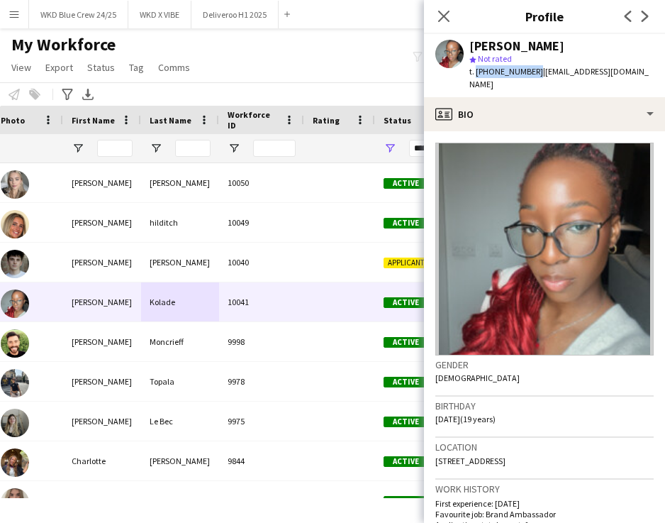
drag, startPoint x: 530, startPoint y: 69, endPoint x: 475, endPoint y: 68, distance: 54.6
click at [475, 69] on span "t. [PHONE_NUMBER]" at bounding box center [506, 71] width 74 height 11
copy span "[PHONE_NUMBER]"
click at [74, 28] on main "My Workforce View Views Default view Deliveroo New view Update view Delete view…" at bounding box center [332, 265] width 665 height 475
click at [74, 18] on button "WKD Blue Crew 24/25 Close" at bounding box center [78, 15] width 99 height 28
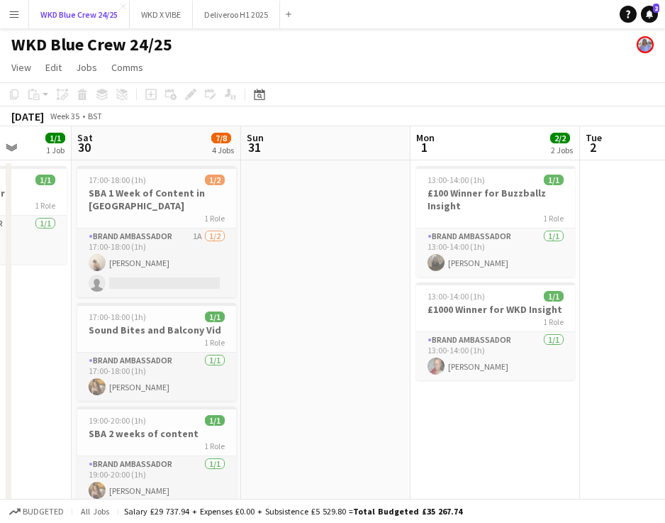
scroll to position [0, 438]
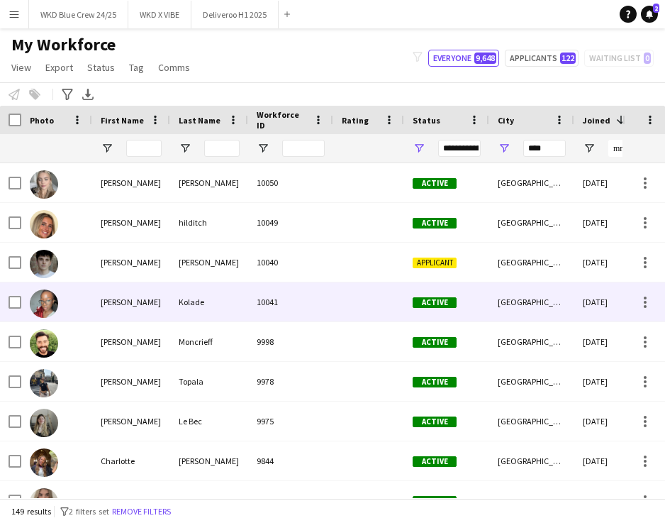
click at [192, 304] on div "Kolade" at bounding box center [209, 301] width 78 height 39
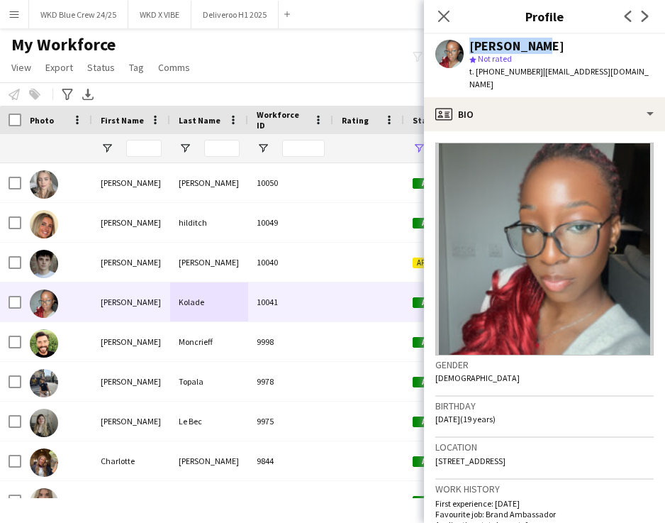
drag, startPoint x: 541, startPoint y: 45, endPoint x: 444, endPoint y: 45, distance: 97.1
click at [444, 45] on div "[PERSON_NAME] star Not rated t. [PHONE_NUMBER] | [EMAIL_ADDRESS][DOMAIN_NAME]" at bounding box center [544, 65] width 241 height 63
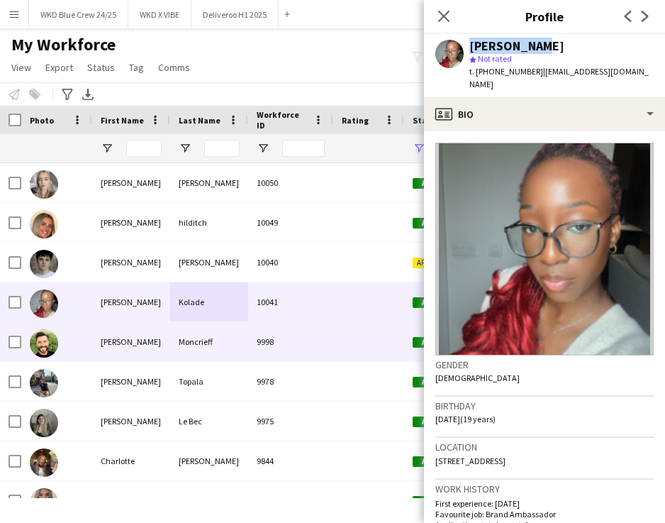
click at [208, 345] on div "Moncrieff" at bounding box center [209, 341] width 78 height 39
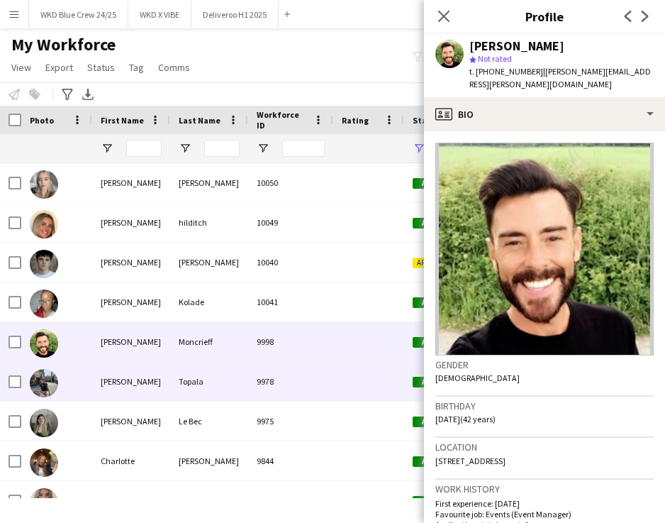
click at [225, 383] on div "Topala" at bounding box center [209, 381] width 78 height 39
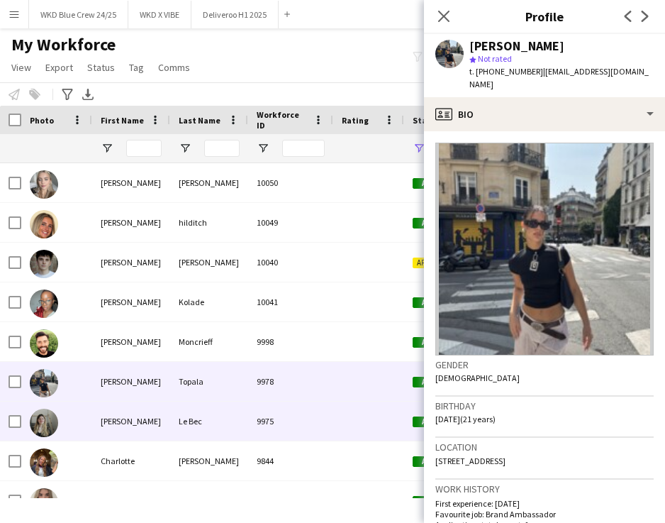
click at [217, 410] on div "Le Bec" at bounding box center [209, 420] width 78 height 39
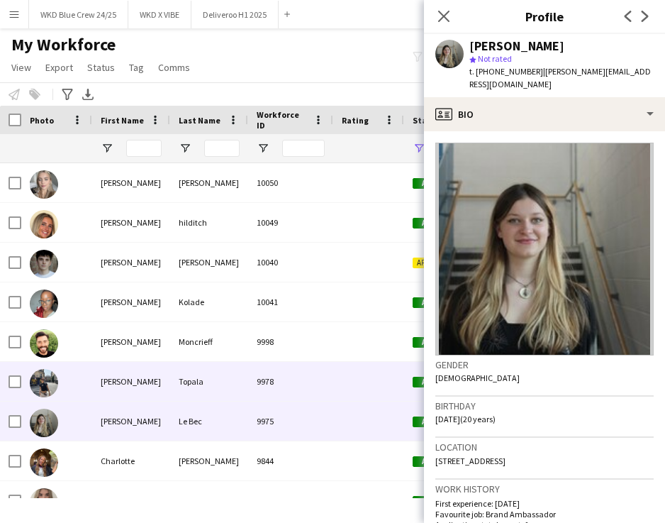
click at [216, 368] on div "Topala" at bounding box center [209, 381] width 78 height 39
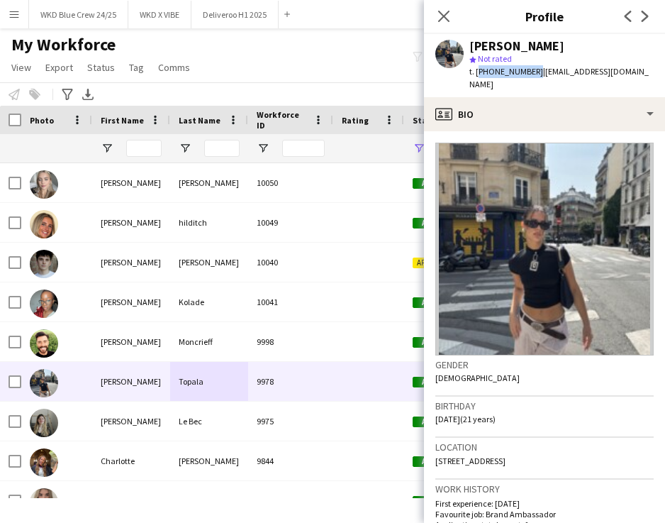
drag, startPoint x: 530, startPoint y: 69, endPoint x: 477, endPoint y: 71, distance: 53.2
click at [477, 71] on span "t. [PHONE_NUMBER]" at bounding box center [506, 71] width 74 height 11
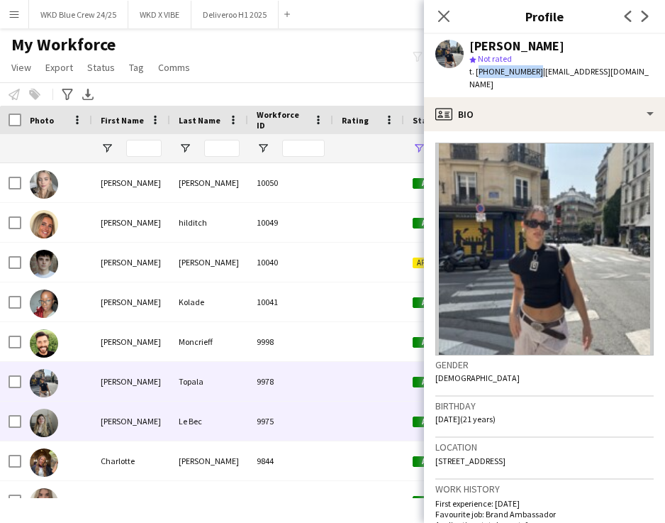
click at [238, 423] on div "Le Bec" at bounding box center [209, 420] width 78 height 39
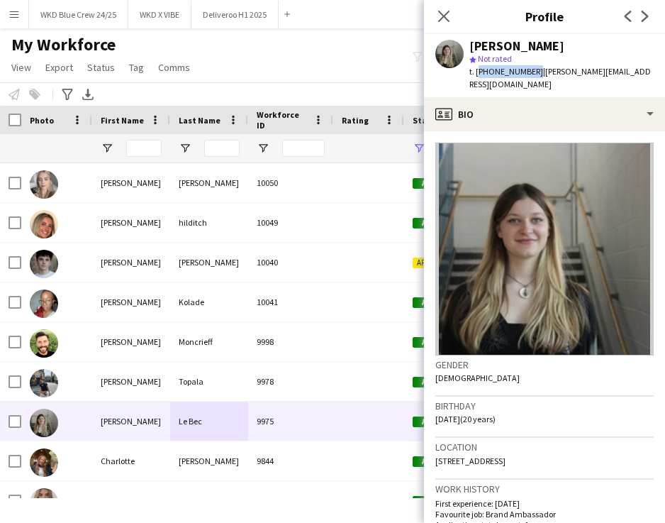
drag, startPoint x: 530, startPoint y: 71, endPoint x: 475, endPoint y: 71, distance: 55.3
click at [475, 72] on span "t. [PHONE_NUMBER]" at bounding box center [506, 71] width 74 height 11
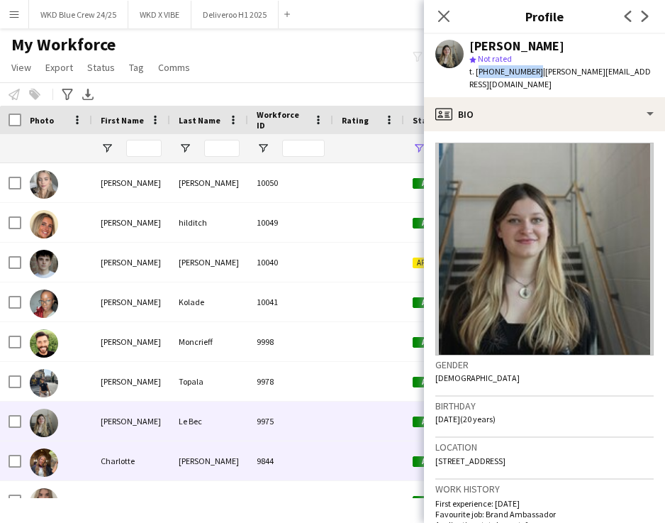
click at [219, 465] on div "[PERSON_NAME]" at bounding box center [209, 460] width 78 height 39
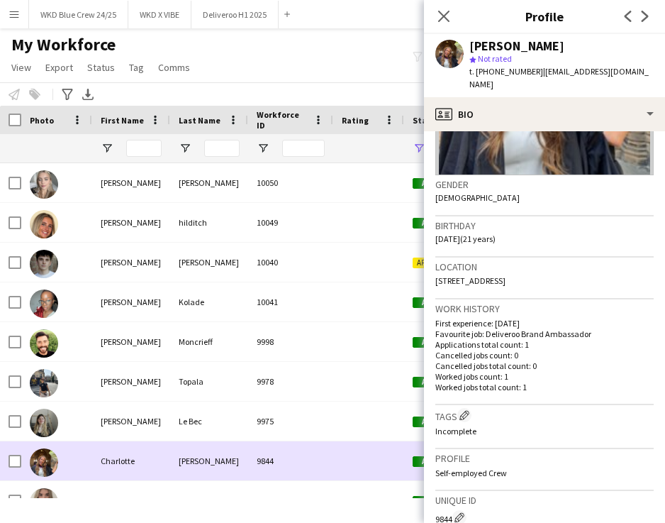
scroll to position [79, 0]
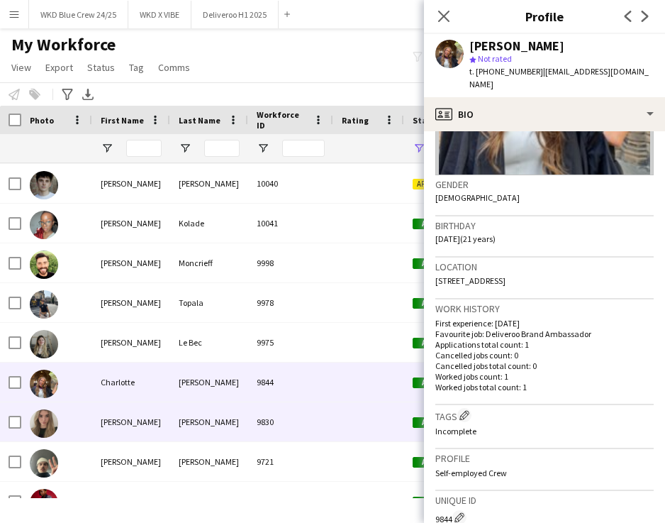
click at [307, 410] on div "9830" at bounding box center [290, 421] width 85 height 39
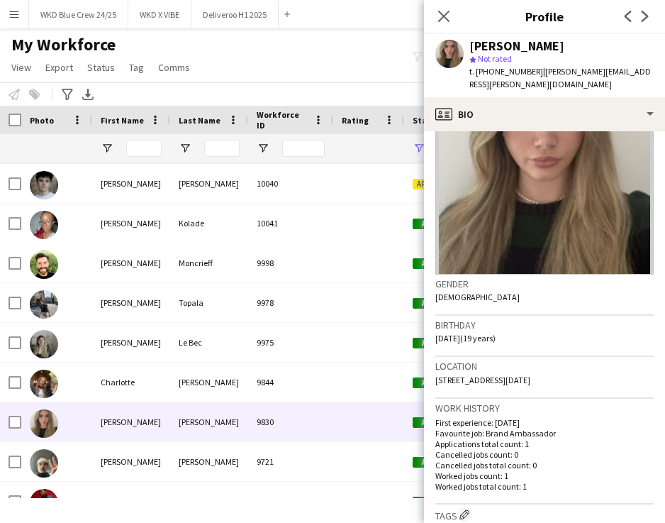
scroll to position [96, 0]
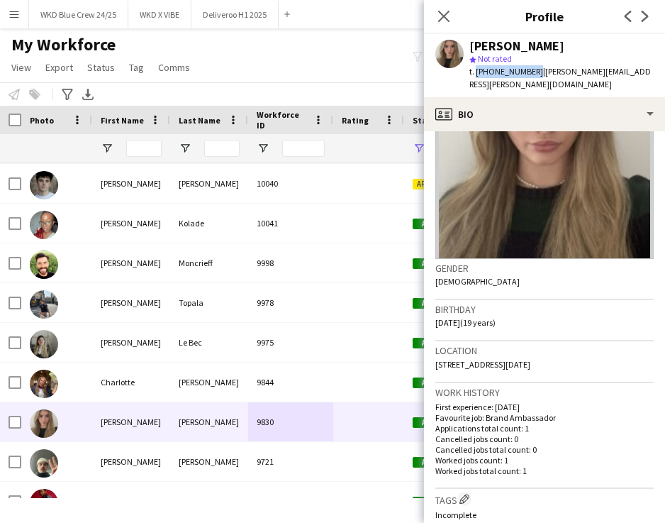
drag, startPoint x: 532, startPoint y: 71, endPoint x: 474, endPoint y: 68, distance: 58.2
click at [474, 68] on span "t. [PHONE_NUMBER]" at bounding box center [506, 71] width 74 height 11
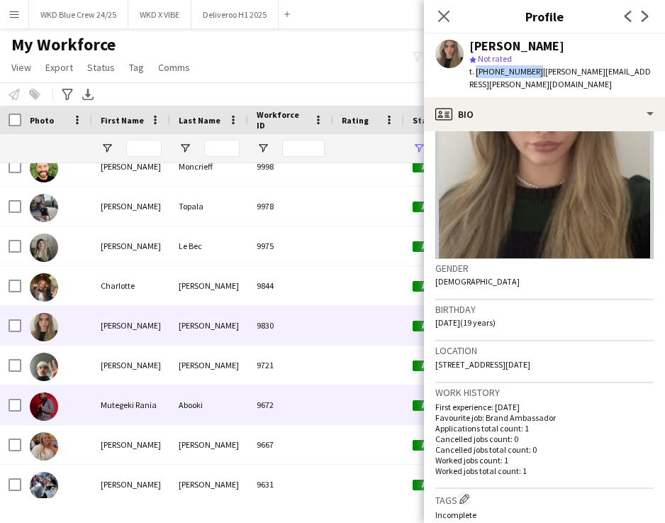
click at [182, 402] on div "Abooki" at bounding box center [209, 404] width 78 height 39
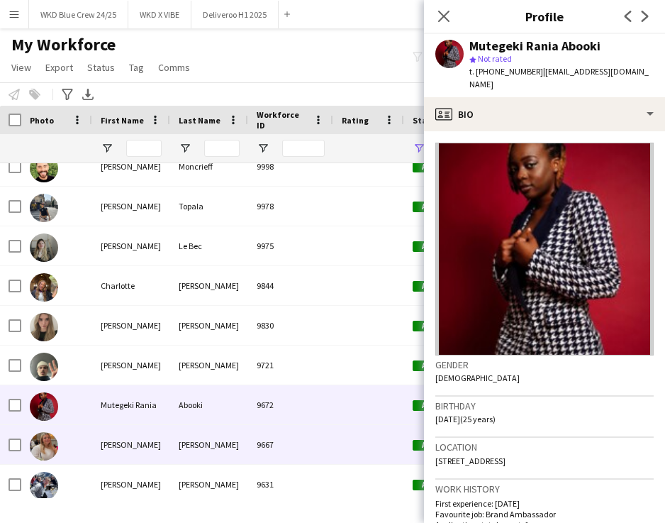
click at [246, 426] on div "[PERSON_NAME]" at bounding box center [209, 444] width 78 height 39
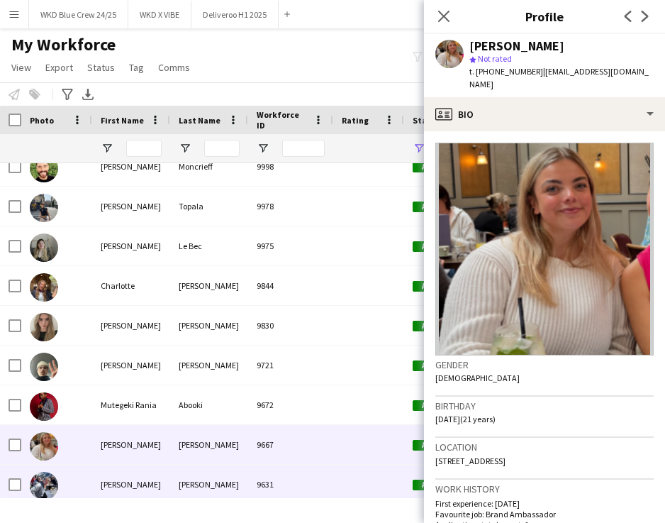
click at [240, 485] on div "[PERSON_NAME]" at bounding box center [209, 483] width 78 height 39
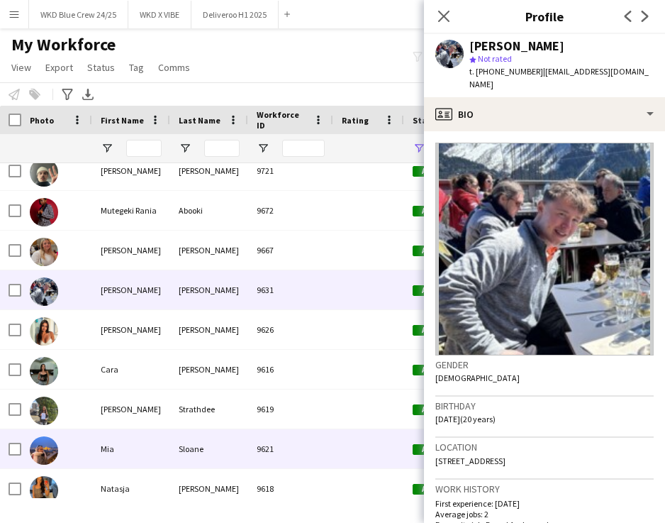
scroll to position [370, 0]
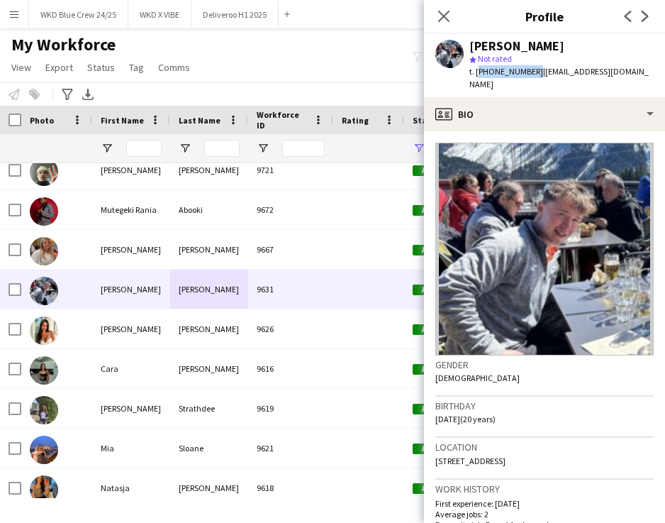
drag, startPoint x: 530, startPoint y: 71, endPoint x: 476, endPoint y: 71, distance: 54.6
click at [476, 72] on span "t. [PHONE_NUMBER]" at bounding box center [506, 71] width 74 height 11
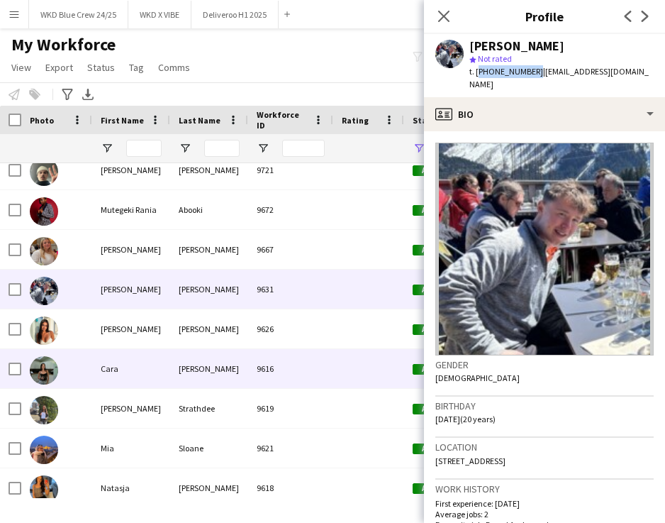
click at [202, 374] on div "[PERSON_NAME]" at bounding box center [209, 368] width 78 height 39
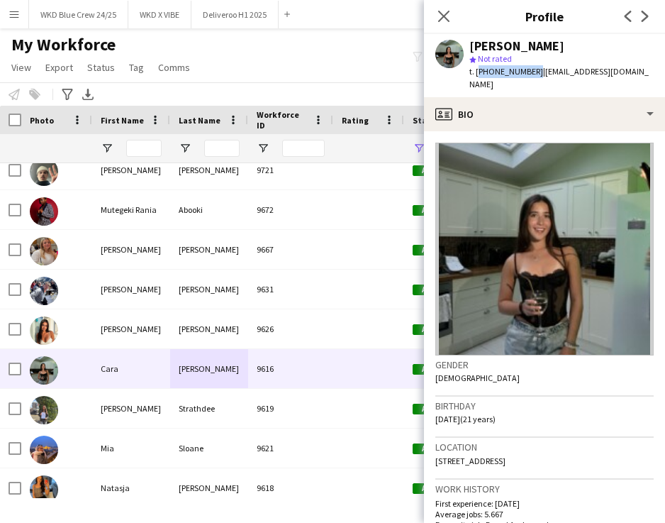
drag, startPoint x: 531, startPoint y: 74, endPoint x: 477, endPoint y: 73, distance: 54.6
click at [477, 73] on span "t. [PHONE_NUMBER]" at bounding box center [506, 71] width 74 height 11
click at [260, 405] on div "9619" at bounding box center [290, 408] width 85 height 39
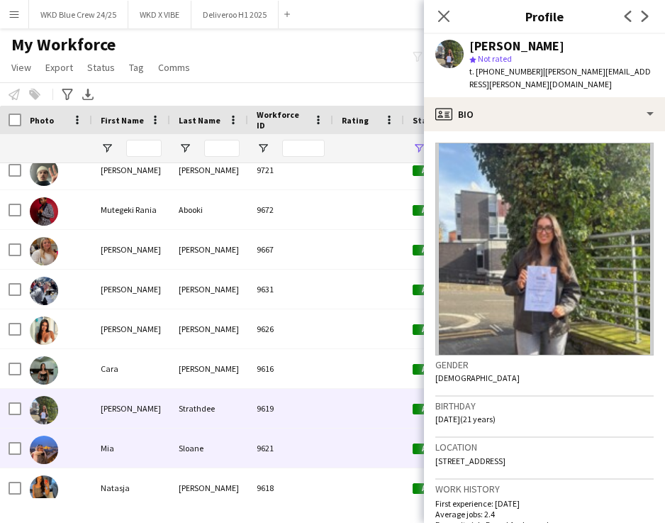
click at [221, 451] on div "Sloane" at bounding box center [209, 447] width 78 height 39
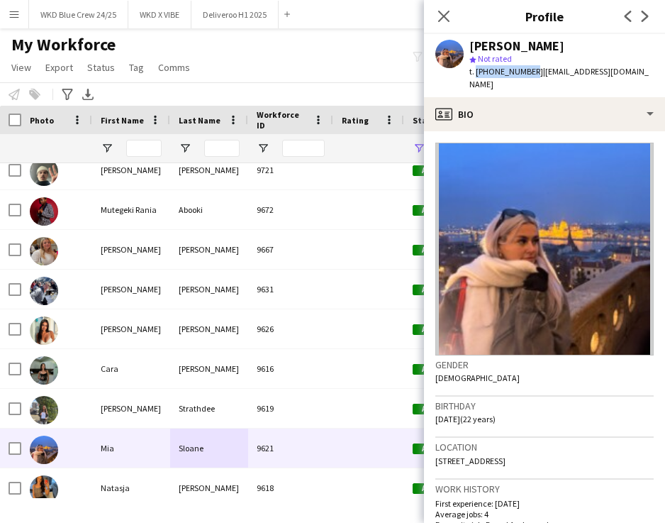
drag, startPoint x: 529, startPoint y: 72, endPoint x: 474, endPoint y: 72, distance: 54.6
click at [474, 72] on span "t. [PHONE_NUMBER]" at bounding box center [506, 71] width 74 height 11
click at [572, 440] on h3 "Location" at bounding box center [544, 446] width 218 height 13
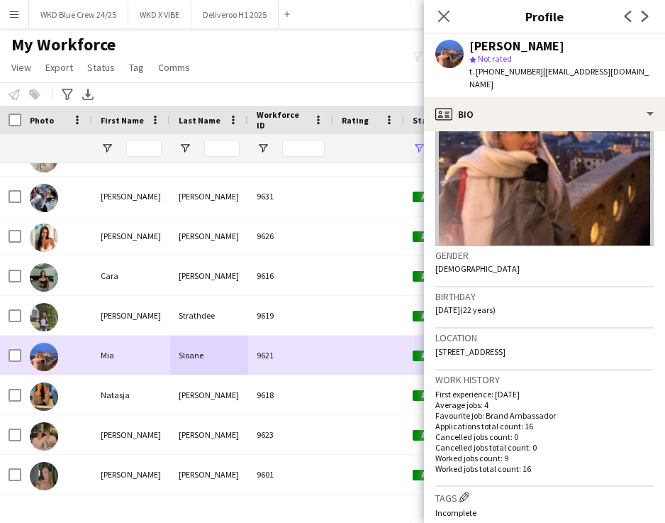
scroll to position [464, 0]
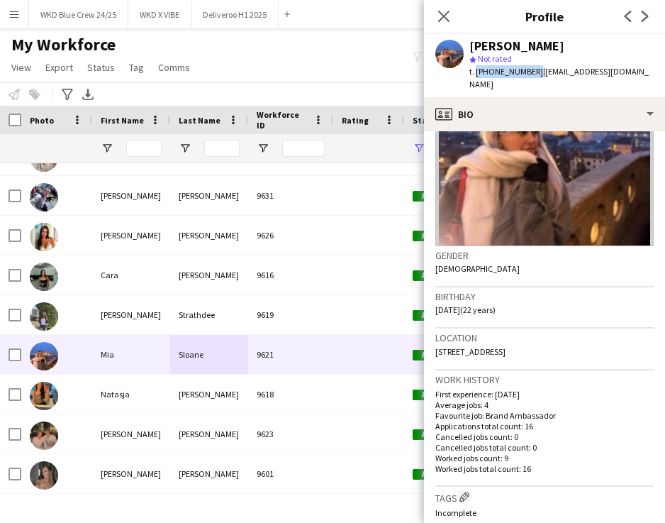
drag, startPoint x: 531, startPoint y: 72, endPoint x: 474, endPoint y: 72, distance: 56.7
click at [474, 72] on span "t. [PHONE_NUMBER]" at bounding box center [506, 71] width 74 height 11
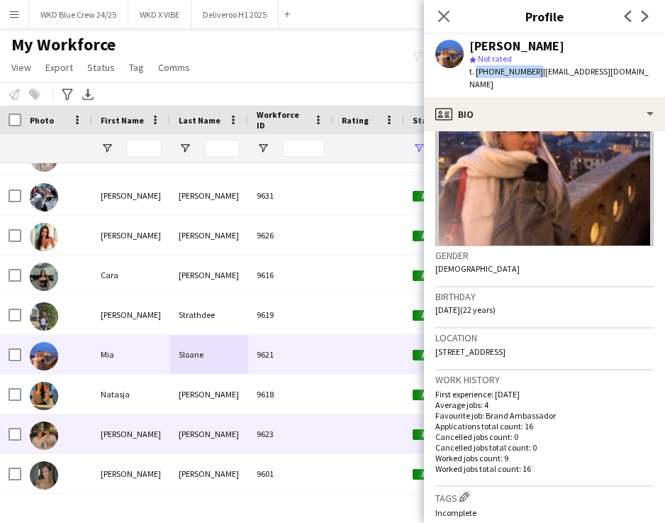
click at [127, 411] on div "Natasja" at bounding box center [131, 393] width 78 height 39
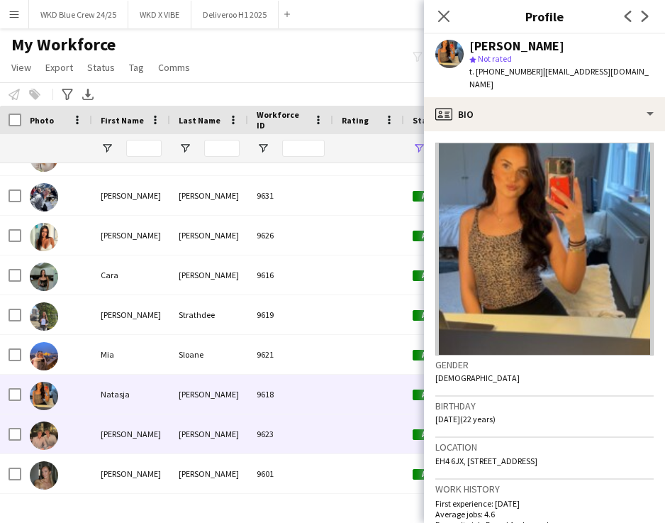
click at [235, 447] on div "[PERSON_NAME]" at bounding box center [209, 433] width 78 height 39
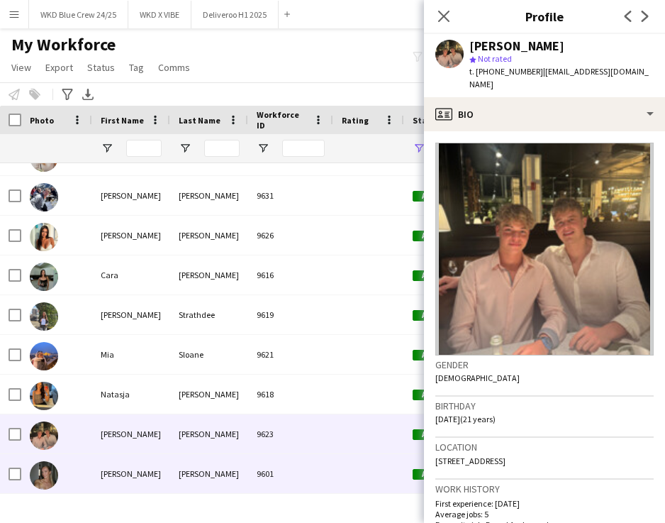
click at [238, 483] on div "[PERSON_NAME]" at bounding box center [209, 473] width 78 height 39
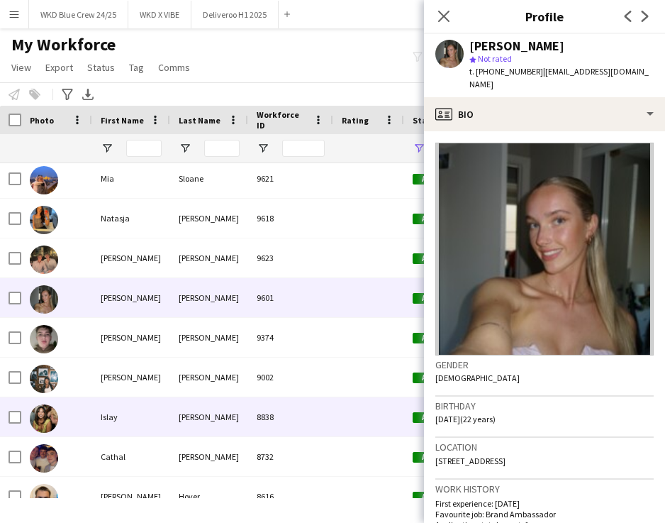
scroll to position [642, 0]
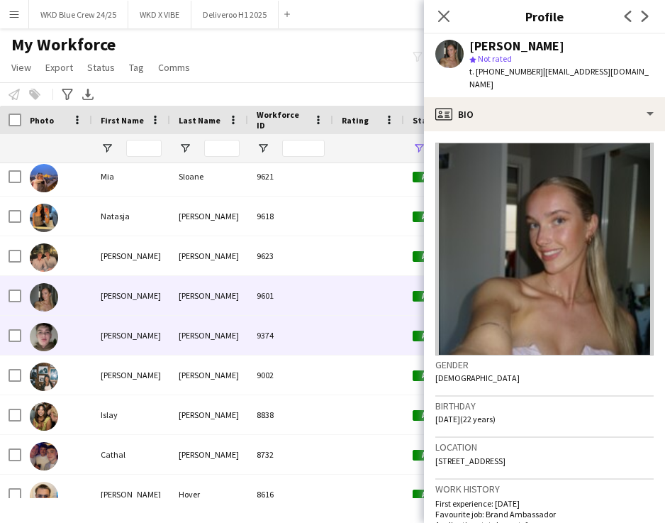
click at [233, 334] on div "[PERSON_NAME]" at bounding box center [209, 335] width 78 height 39
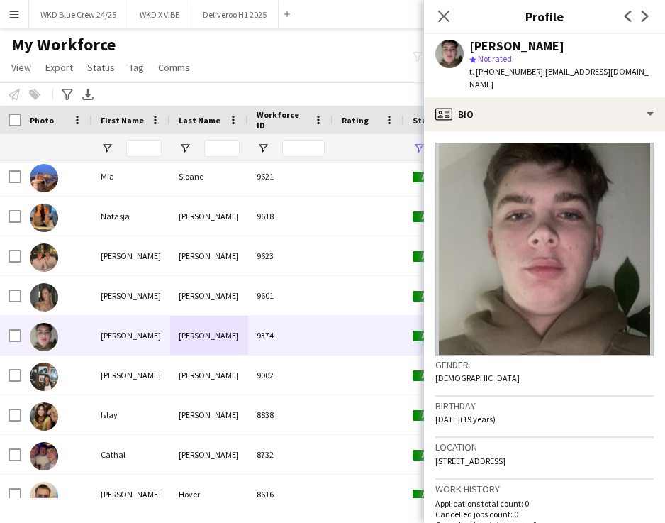
drag, startPoint x: 532, startPoint y: 70, endPoint x: 475, endPoint y: 74, distance: 56.9
click at [475, 74] on span "t. [PHONE_NUMBER]" at bounding box center [506, 71] width 74 height 11
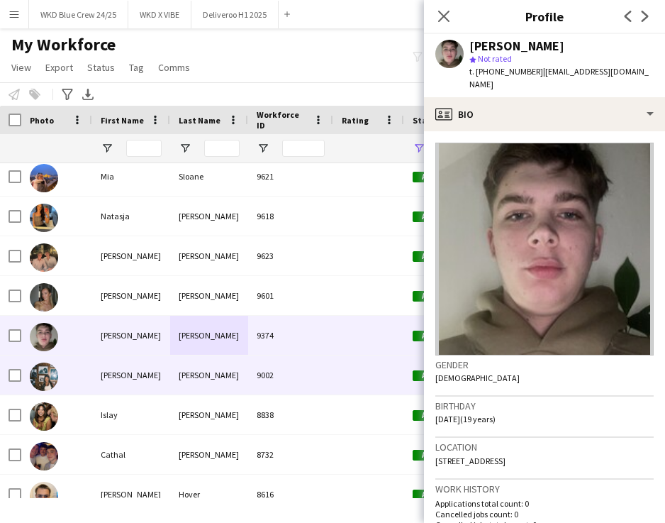
click at [132, 374] on div "[PERSON_NAME]" at bounding box center [131, 374] width 78 height 39
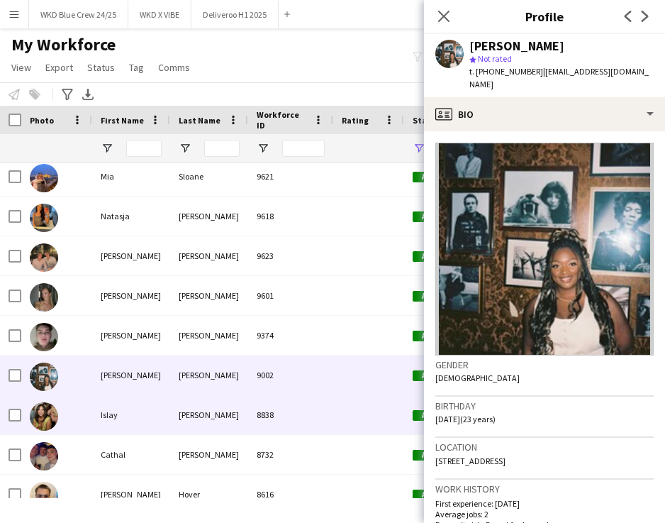
click at [283, 409] on div "8838" at bounding box center [290, 414] width 85 height 39
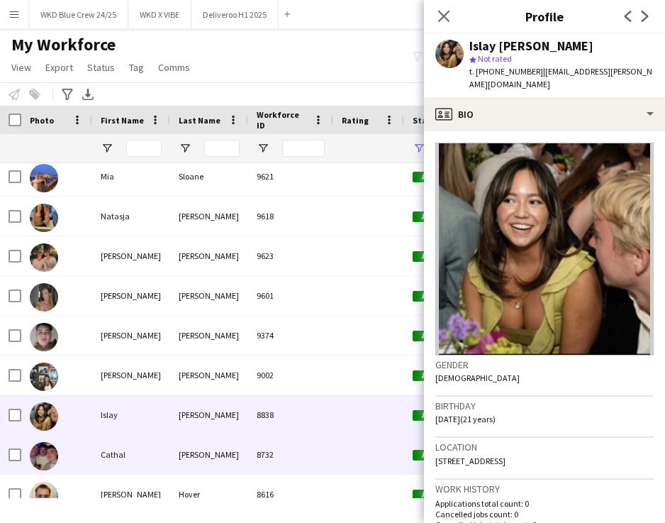
click at [235, 465] on div "[PERSON_NAME]" at bounding box center [209, 454] width 78 height 39
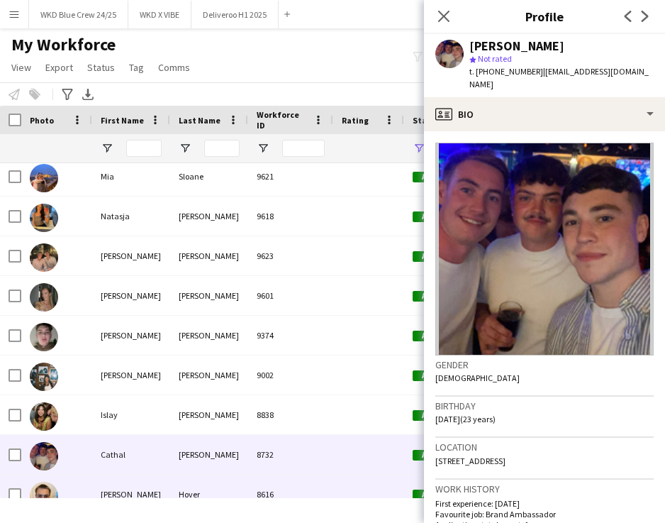
click at [252, 481] on div "8616" at bounding box center [290, 493] width 85 height 39
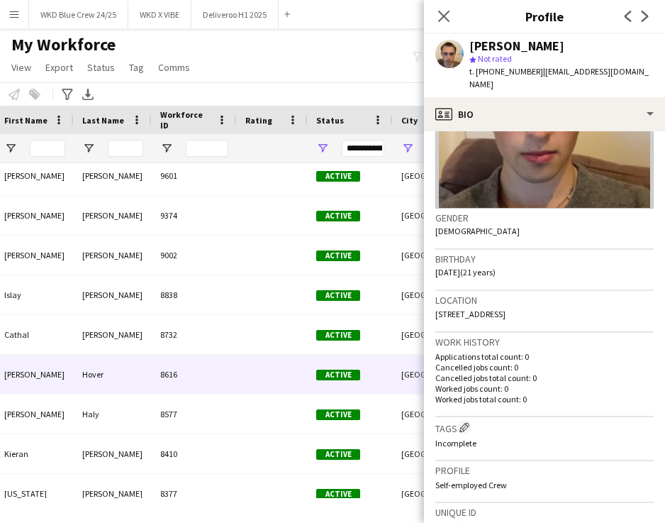
scroll to position [146, 0]
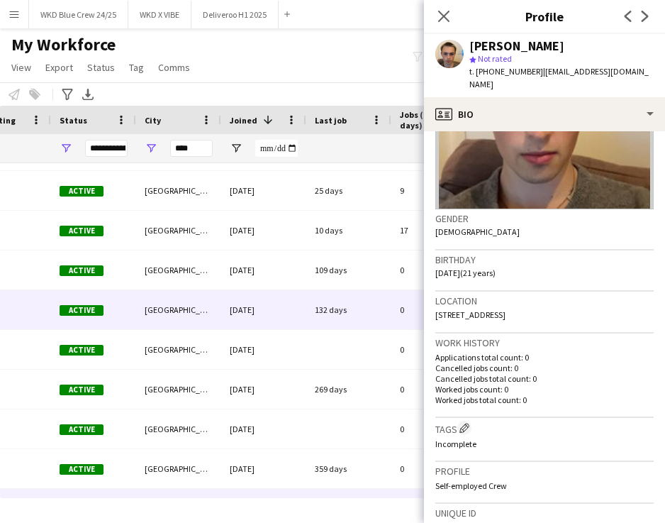
click at [256, 319] on div "[DATE]" at bounding box center [263, 309] width 85 height 39
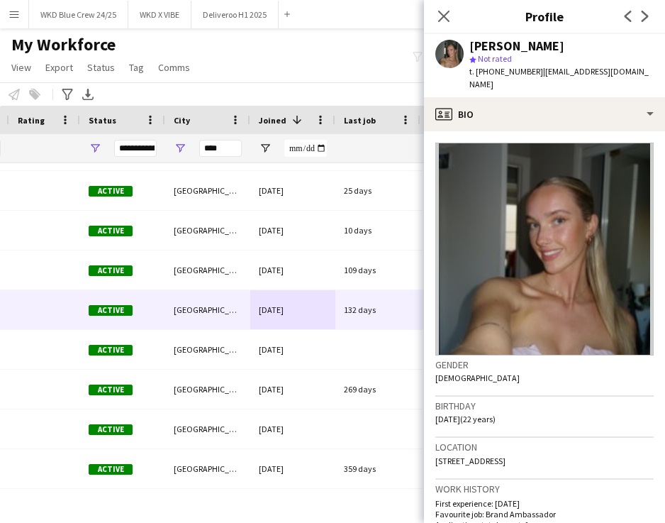
drag, startPoint x: 537, startPoint y: 72, endPoint x: 478, endPoint y: 77, distance: 59.8
click at [478, 77] on div "t. [PHONE_NUMBER] | [EMAIL_ADDRESS][DOMAIN_NAME]" at bounding box center [561, 78] width 184 height 26
drag, startPoint x: 477, startPoint y: 72, endPoint x: 535, endPoint y: 74, distance: 58.9
click at [535, 74] on span "t. [PHONE_NUMBER]" at bounding box center [506, 71] width 74 height 11
